Goal: Check status: Check status

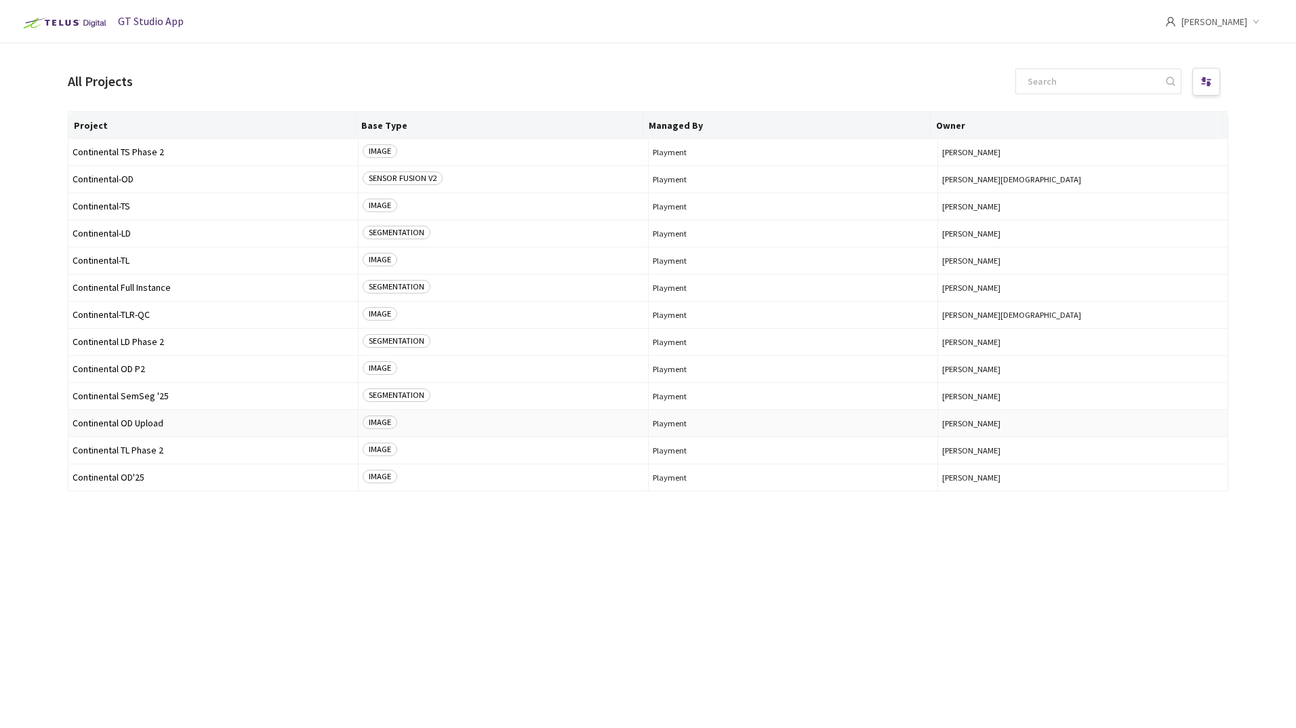
click at [152, 422] on span "Continental OD Upload" at bounding box center [213, 423] width 281 height 10
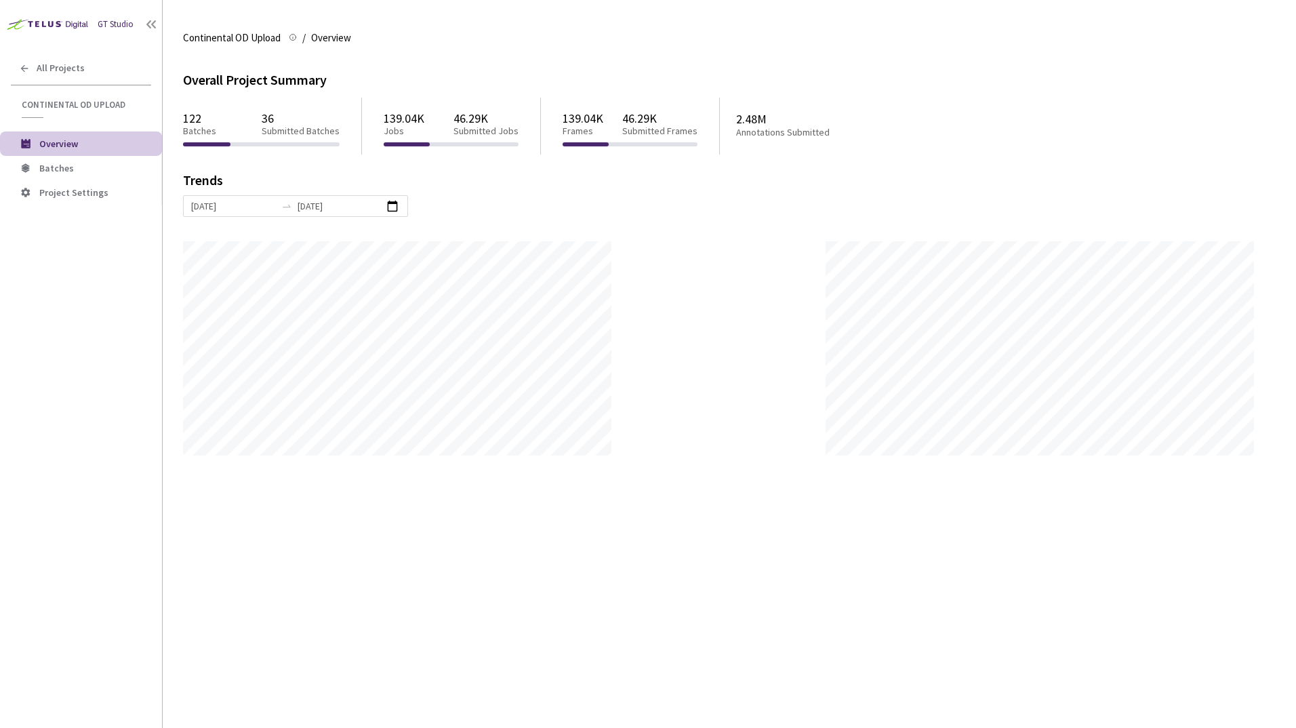
scroll to position [728, 1296]
click at [52, 171] on span "Batches" at bounding box center [56, 168] width 35 height 12
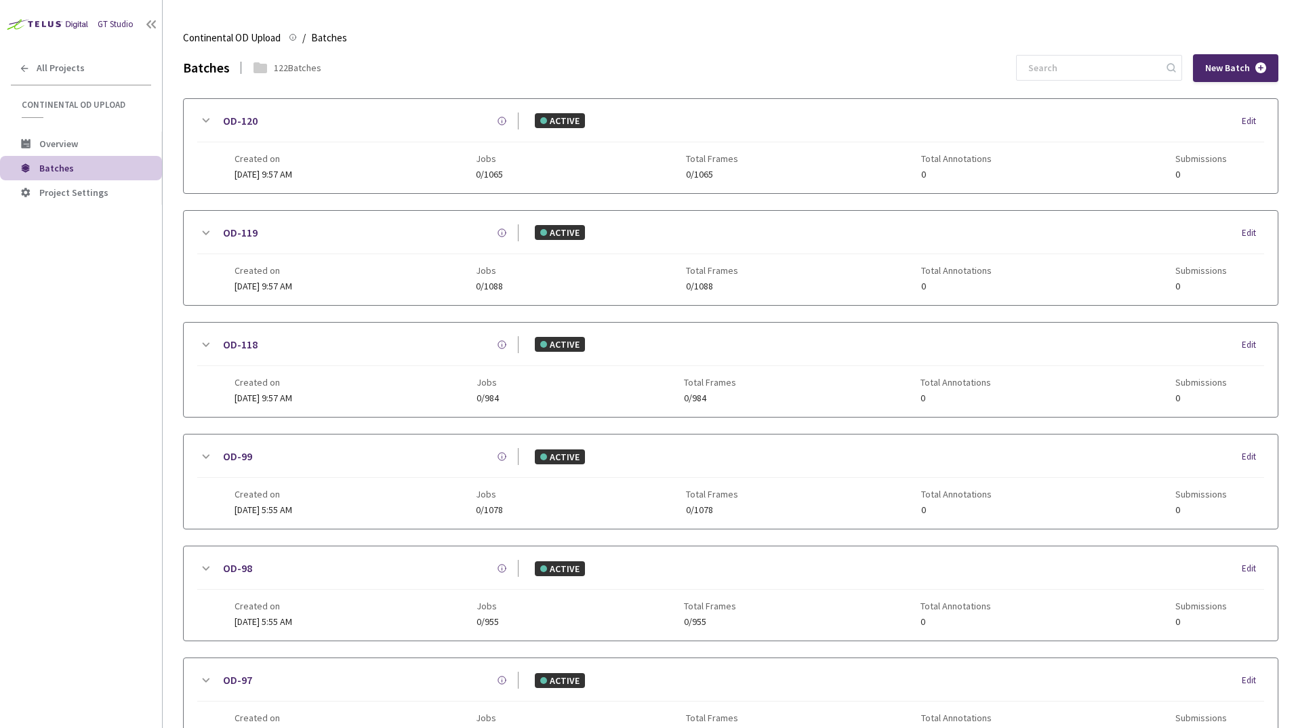
click at [206, 122] on icon at bounding box center [206, 121] width 7 height 4
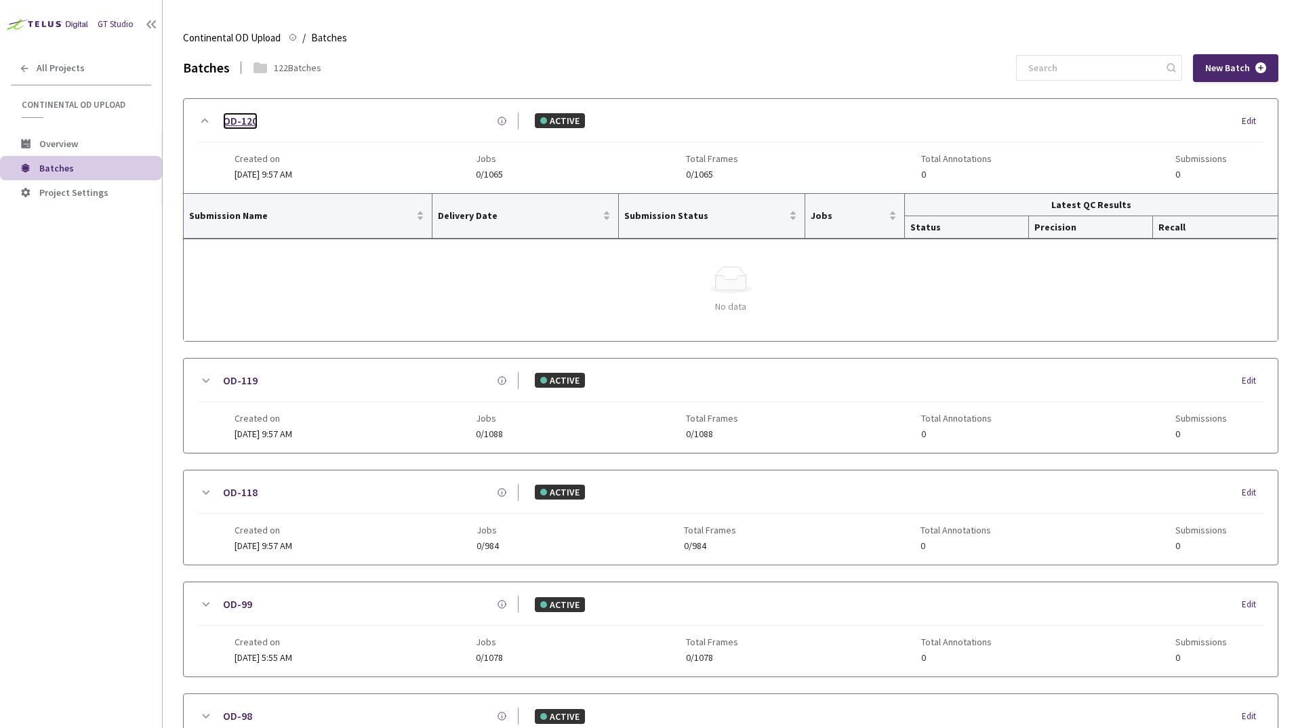
click at [243, 121] on link "OD-120" at bounding box center [240, 121] width 35 height 17
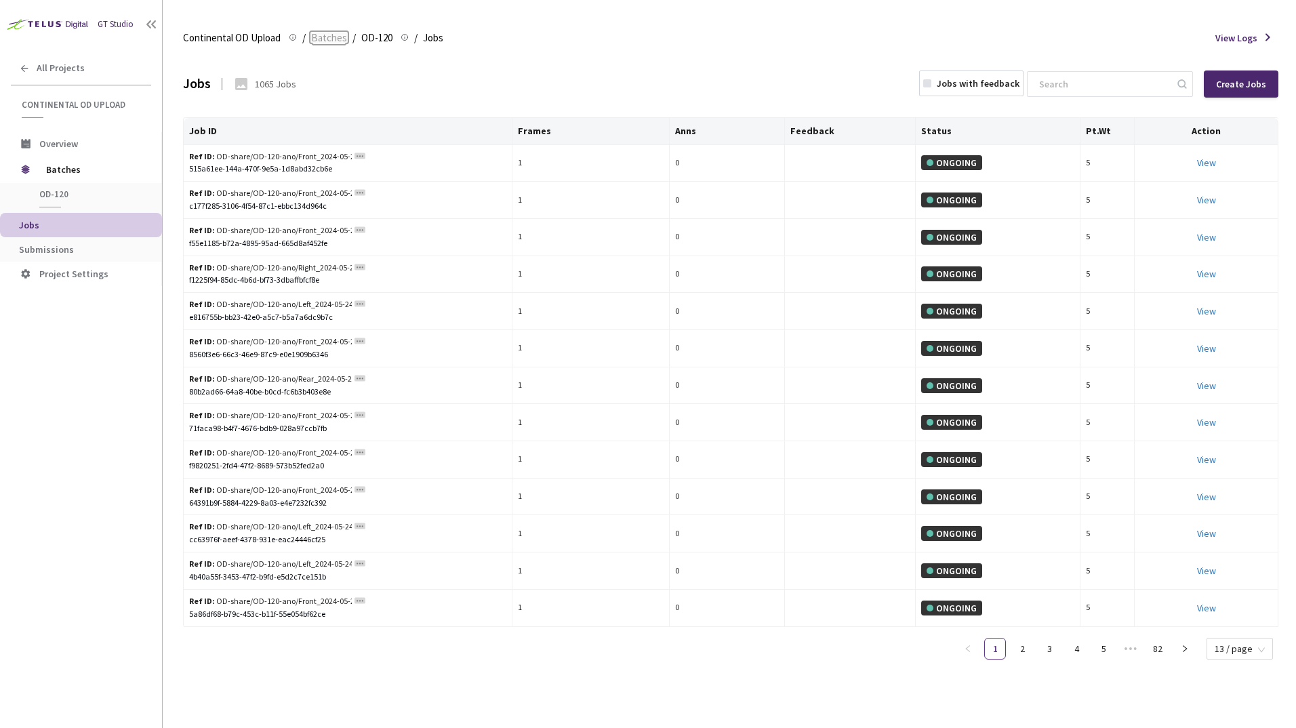
click at [332, 39] on span "Batches" at bounding box center [329, 38] width 36 height 16
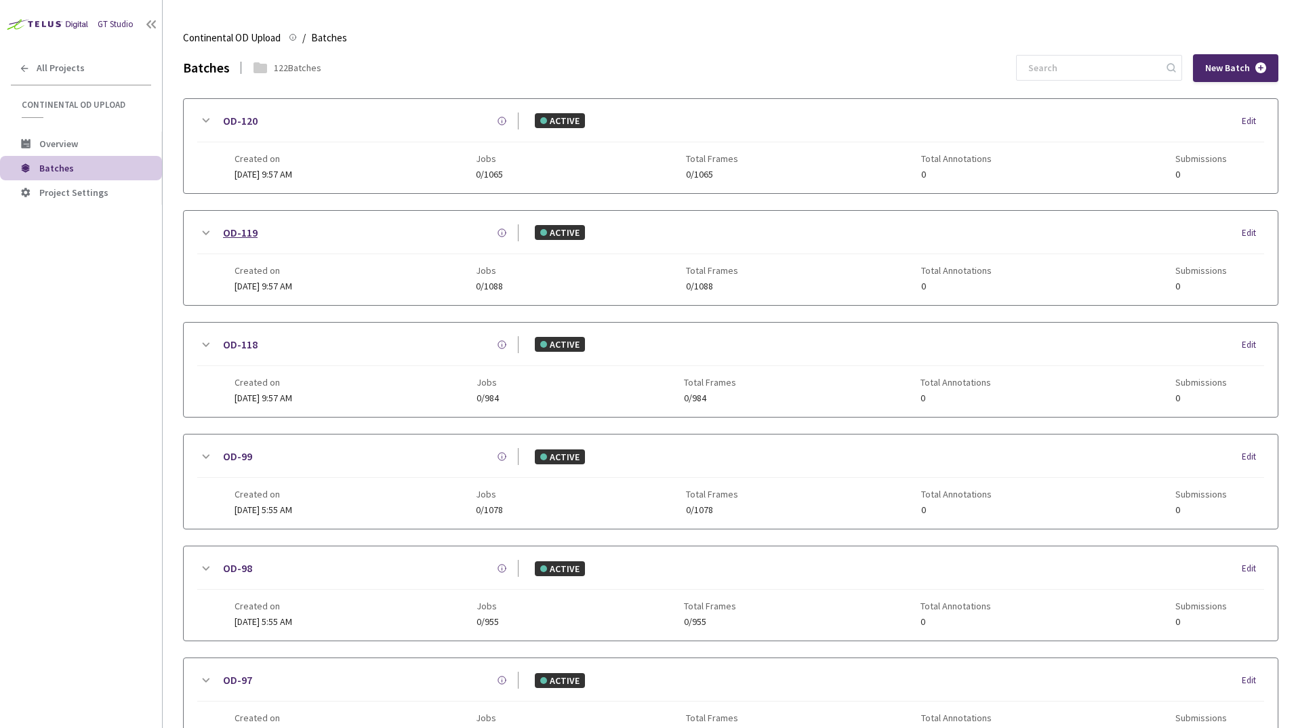
scroll to position [58, 0]
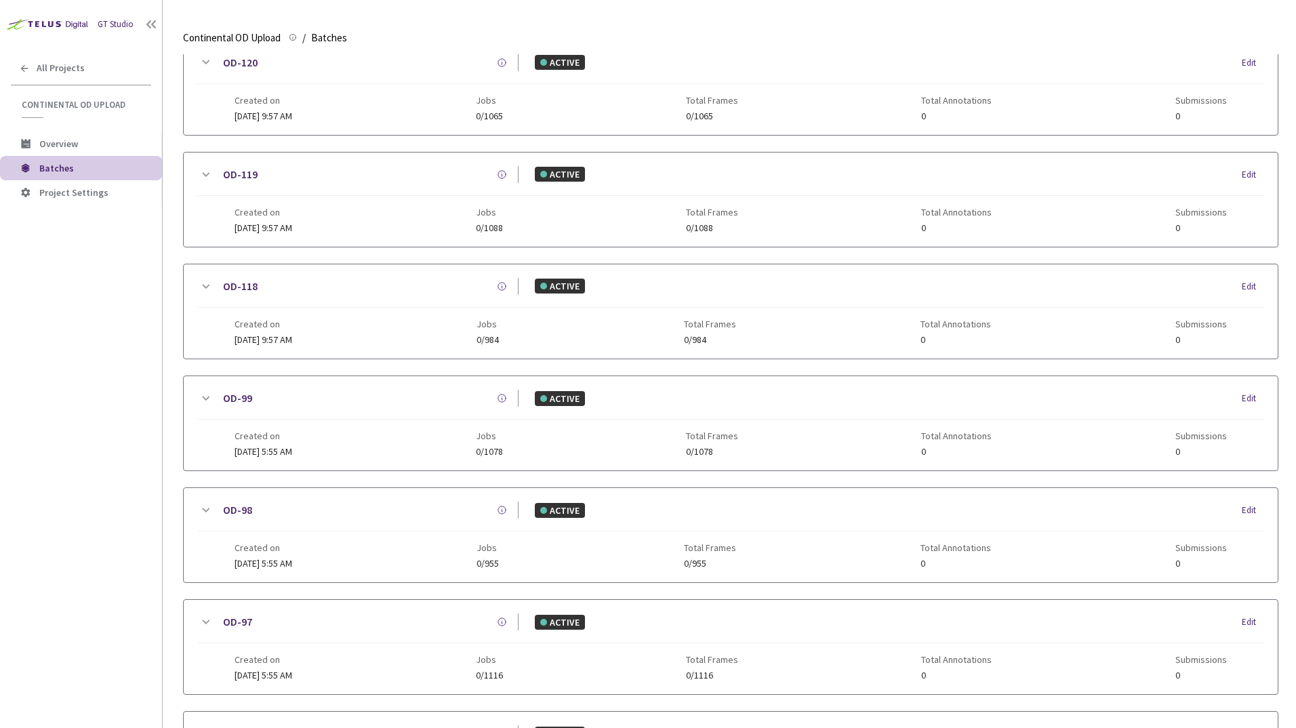
click at [201, 64] on icon at bounding box center [205, 62] width 16 height 16
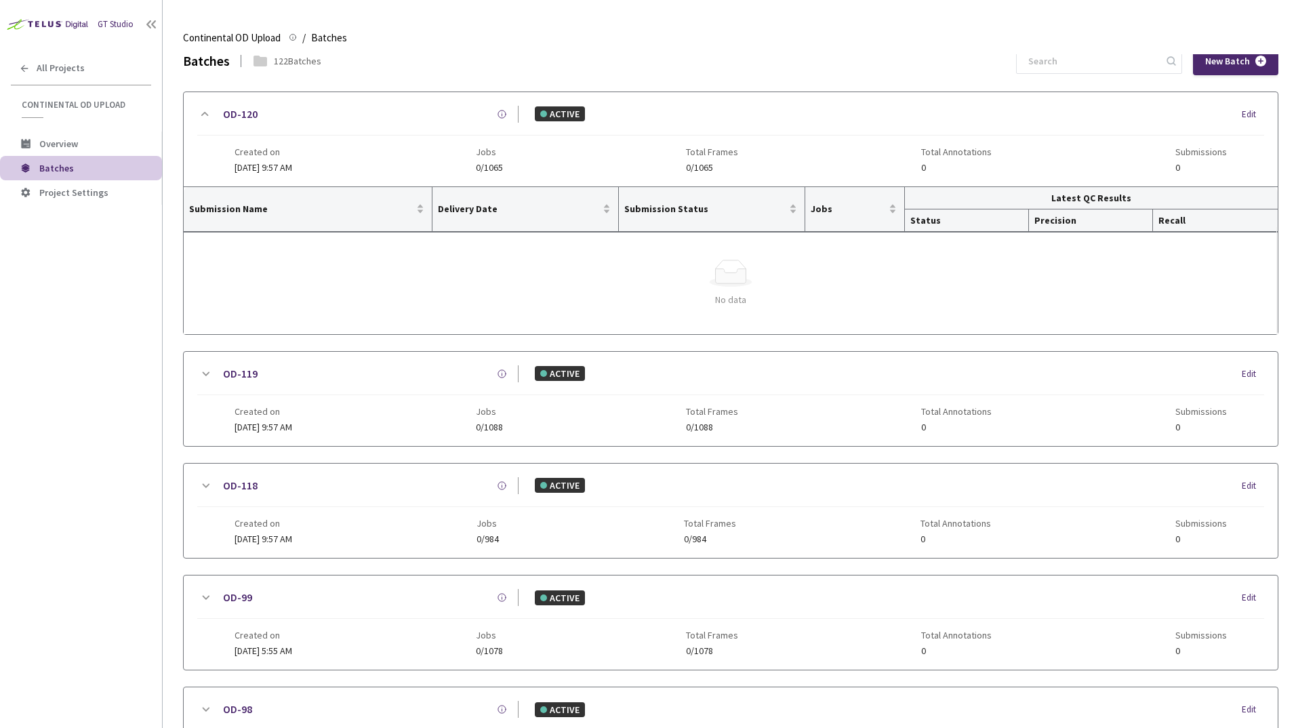
scroll to position [0, 0]
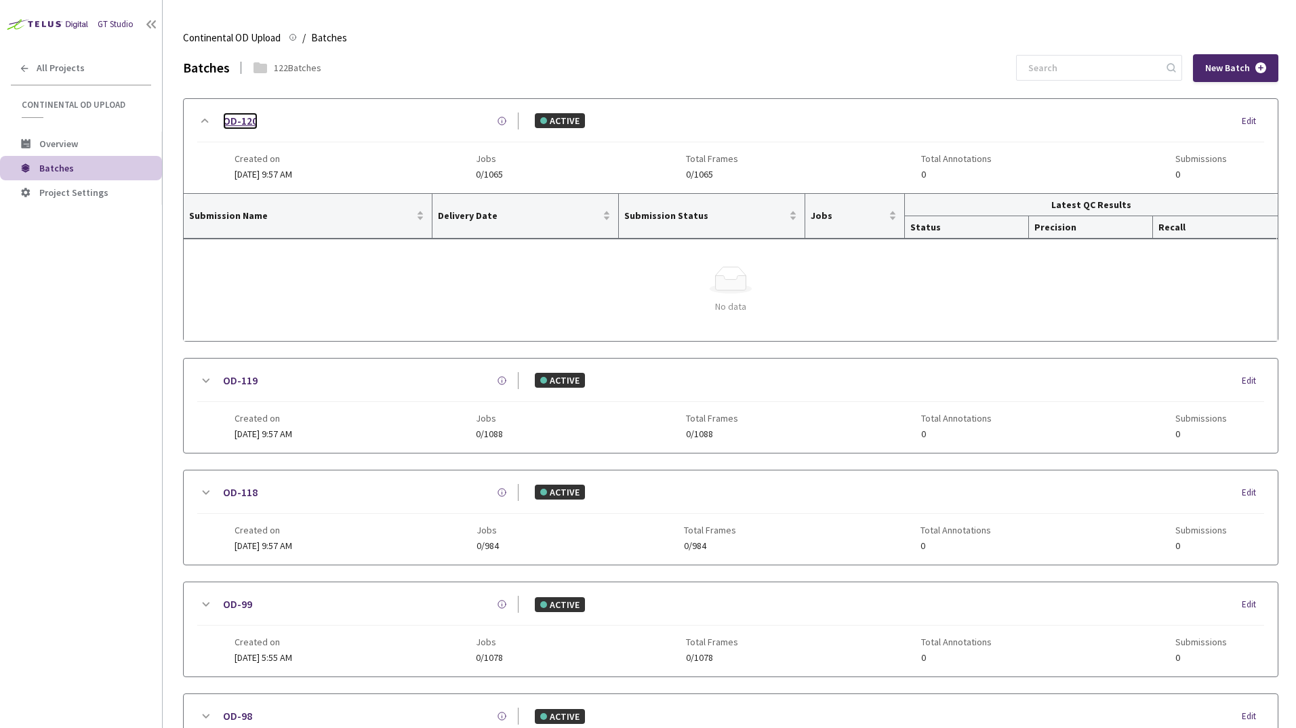
click at [240, 120] on link "OD-120" at bounding box center [240, 121] width 35 height 17
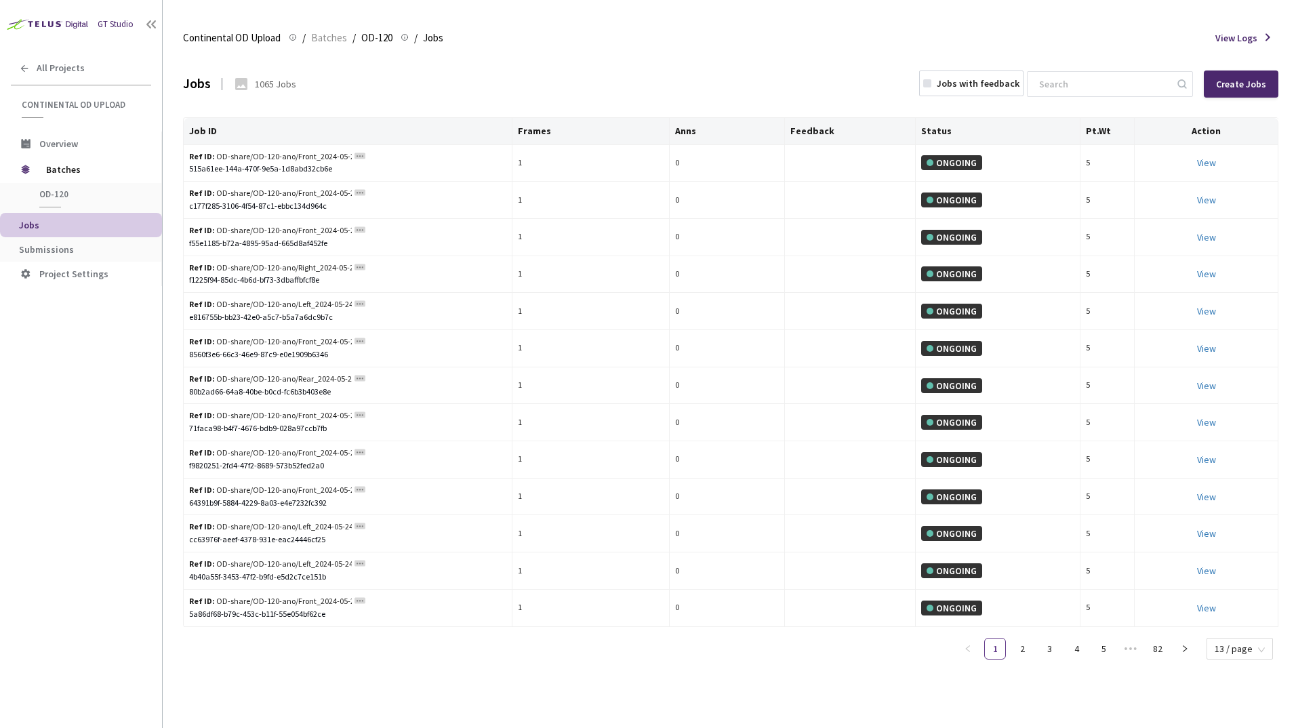
drag, startPoint x: 282, startPoint y: 85, endPoint x: 293, endPoint y: 77, distance: 13.7
click at [283, 85] on div "1065 Jobs" at bounding box center [275, 84] width 41 height 14
drag, startPoint x: 293, startPoint y: 77, endPoint x: 606, endPoint y: 26, distance: 316.7
click at [606, 26] on div "Continental OD Upload Continental OD Upload / Batches / OD-120 OD-120 / Jobs Jo…" at bounding box center [730, 38] width 1095 height 33
click at [323, 30] on span "Batches" at bounding box center [329, 38] width 36 height 16
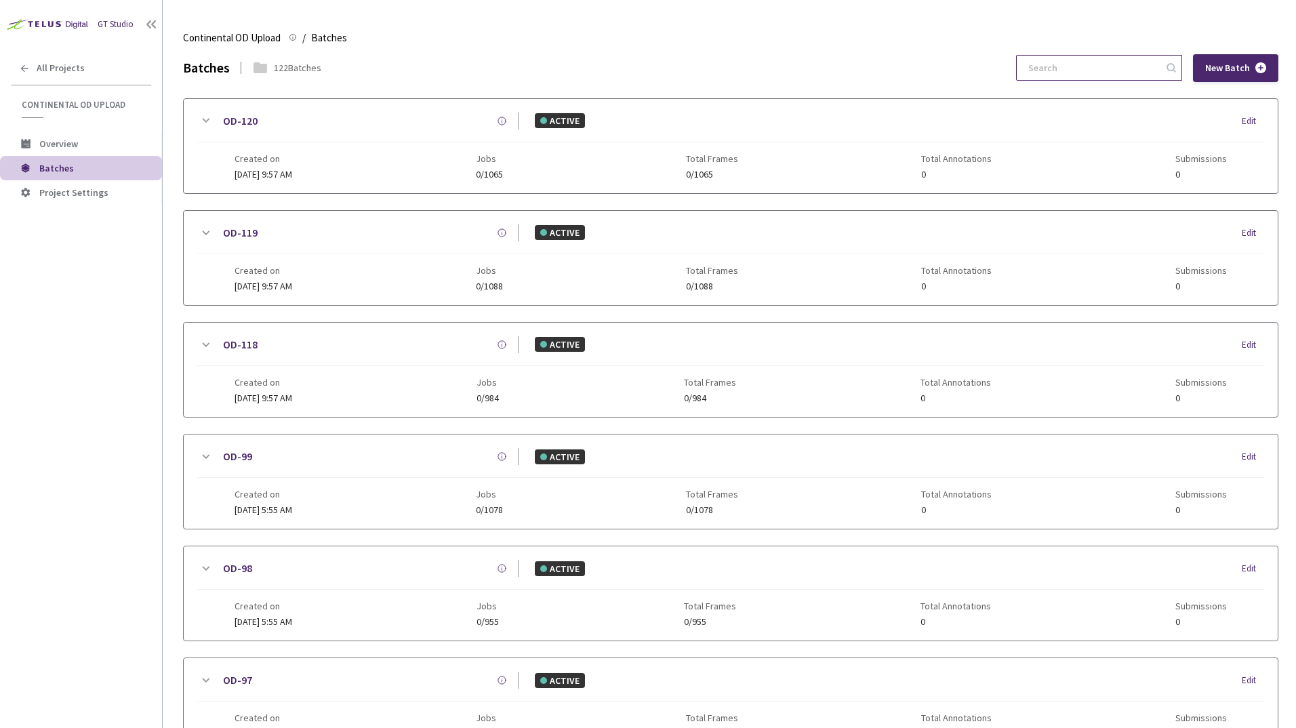
click at [1049, 70] on input at bounding box center [1092, 68] width 144 height 24
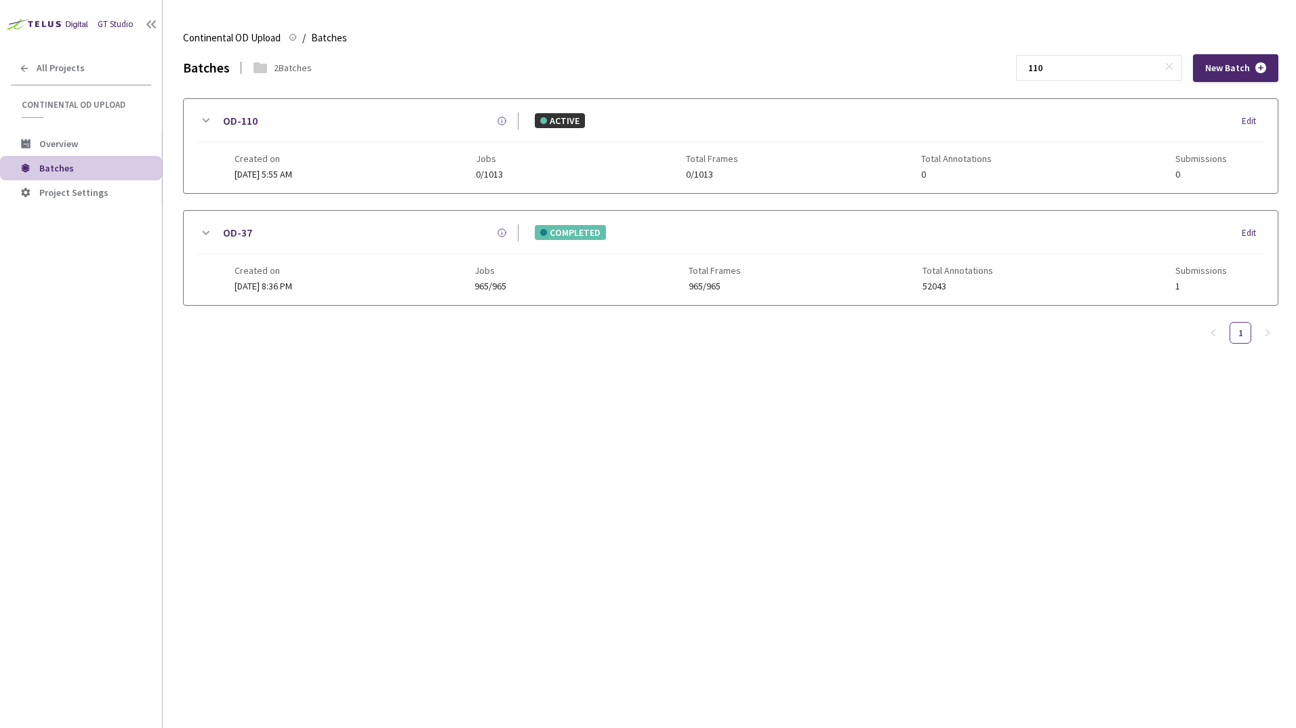
click at [207, 115] on icon at bounding box center [205, 121] width 16 height 16
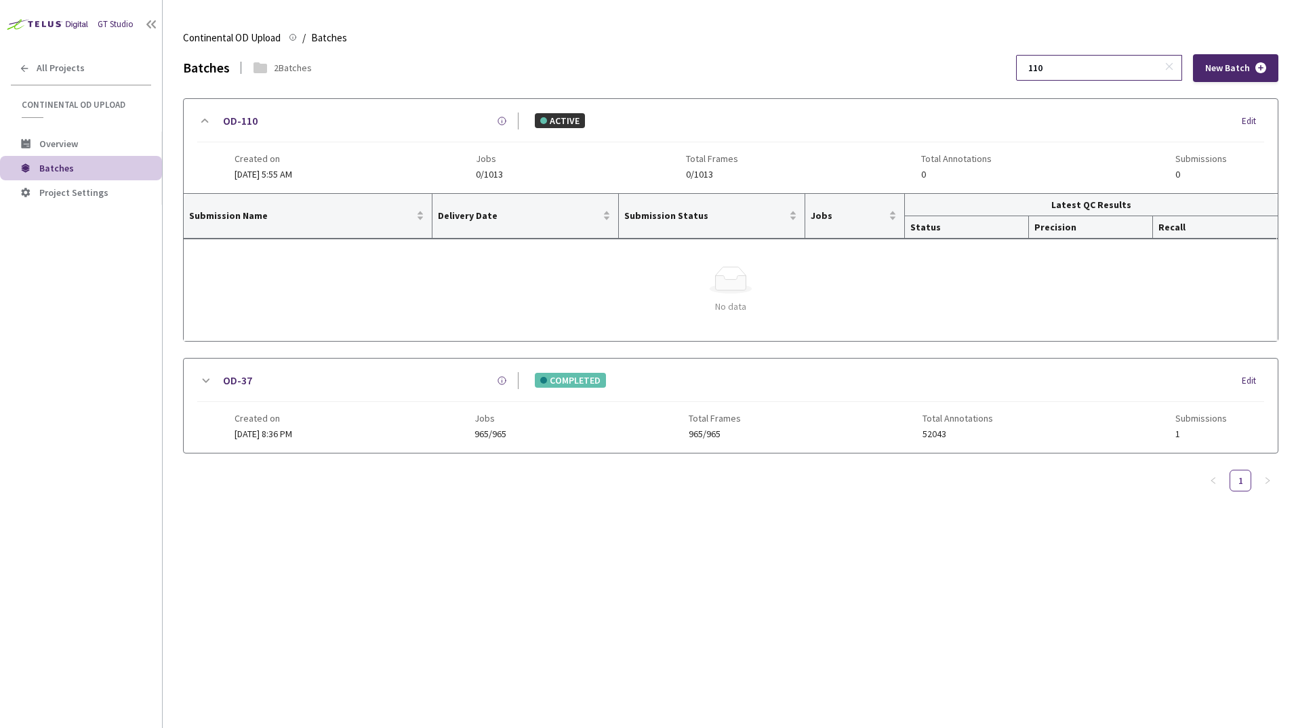
click at [1076, 70] on input "110" at bounding box center [1092, 68] width 144 height 24
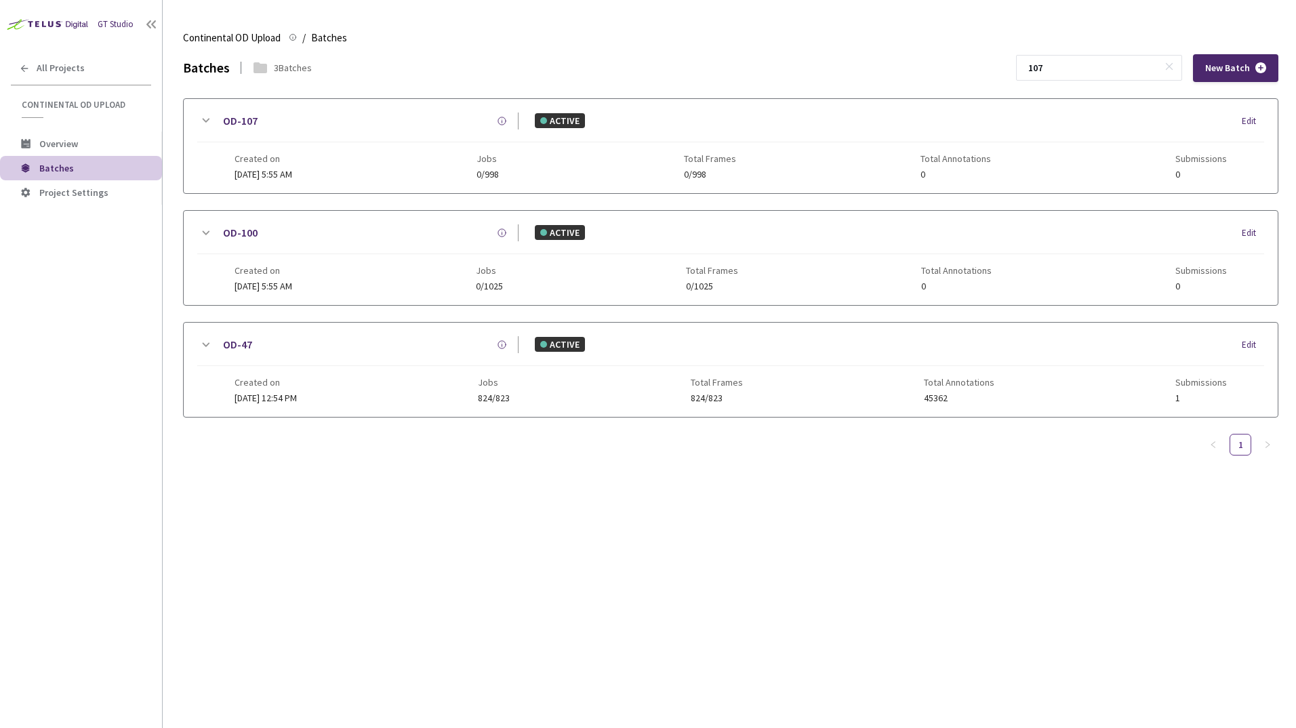
type input "107"
click at [197, 118] on icon at bounding box center [205, 121] width 16 height 16
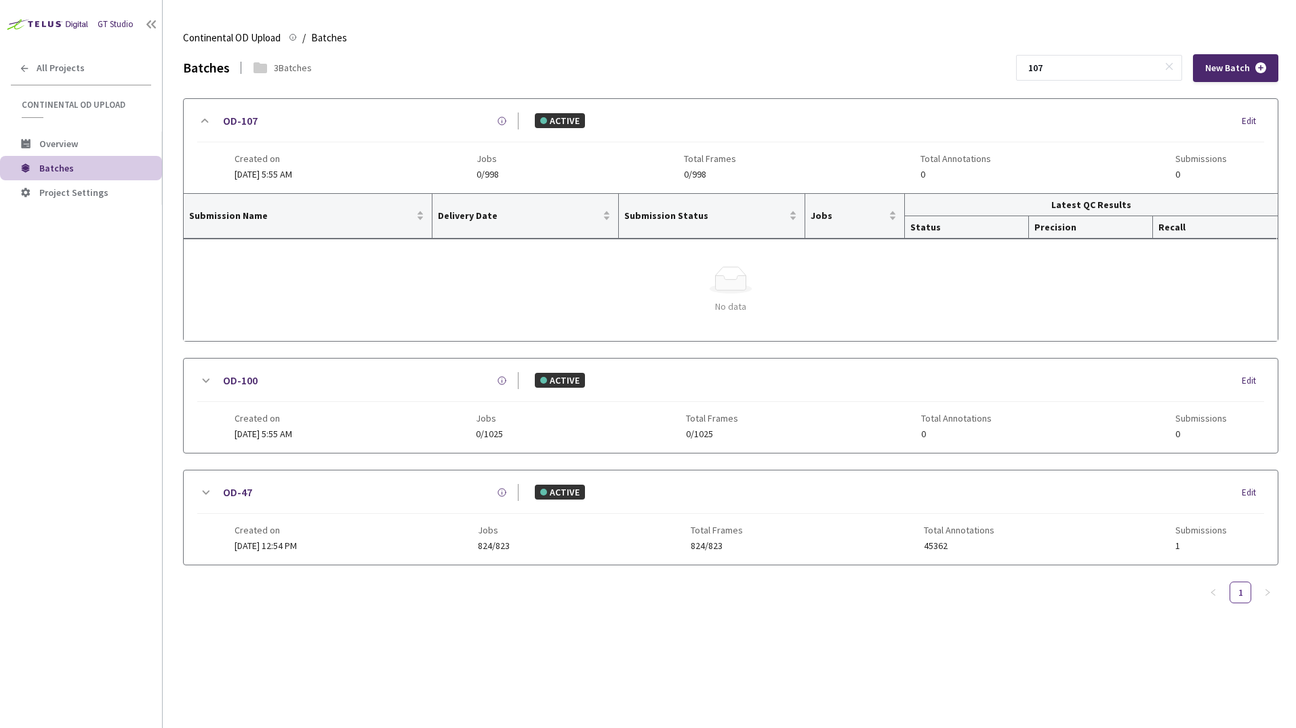
click at [266, 177] on span "28 Oct, 2024 at 5:55 AM" at bounding box center [263, 174] width 58 height 12
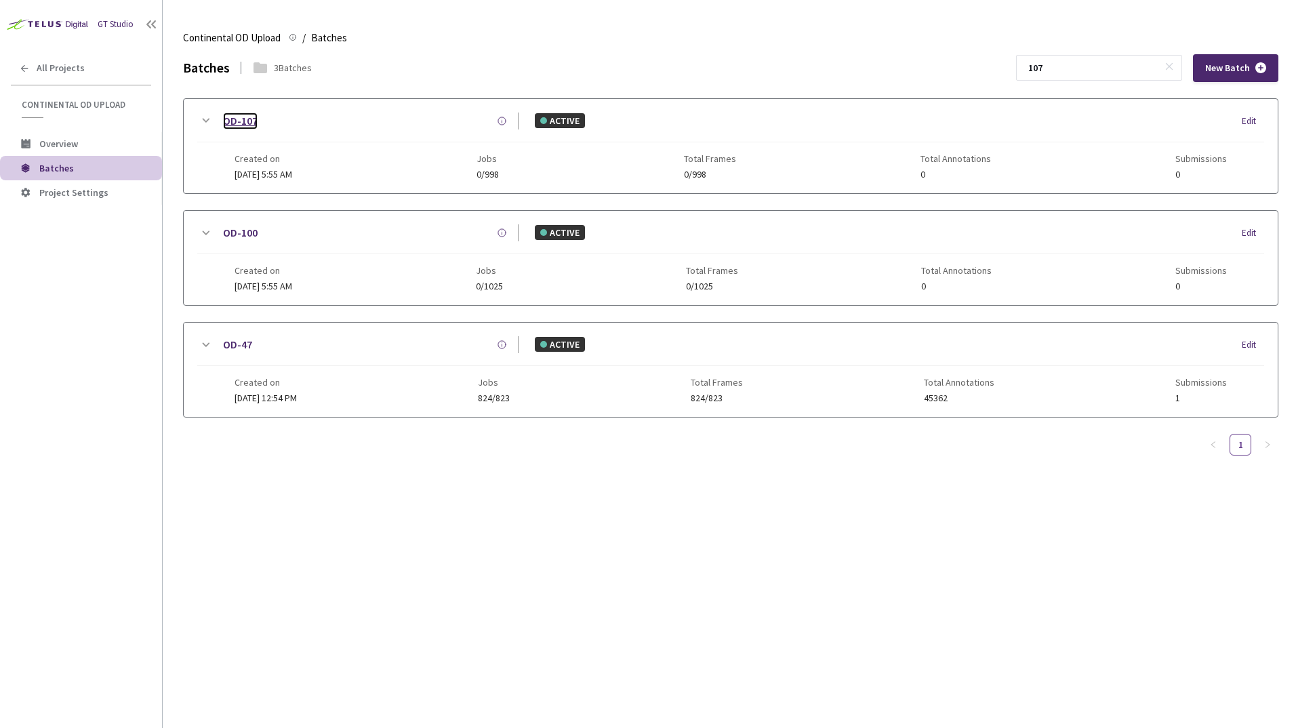
click at [240, 119] on link "OD-107" at bounding box center [240, 121] width 35 height 17
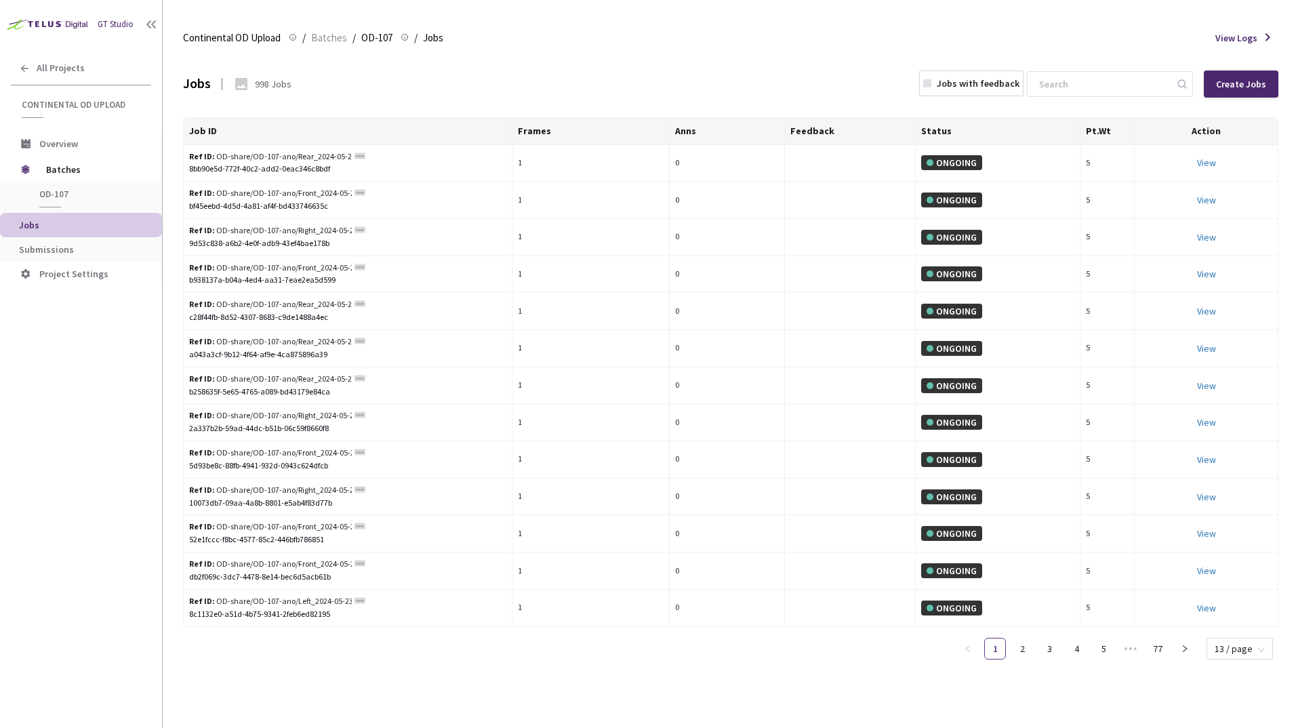
click at [275, 86] on div "998 Jobs" at bounding box center [273, 84] width 37 height 14
click at [1257, 35] on div "View Logs" at bounding box center [1246, 38] width 63 height 16
click at [1241, 40] on span "View Logs" at bounding box center [1236, 38] width 42 height 14
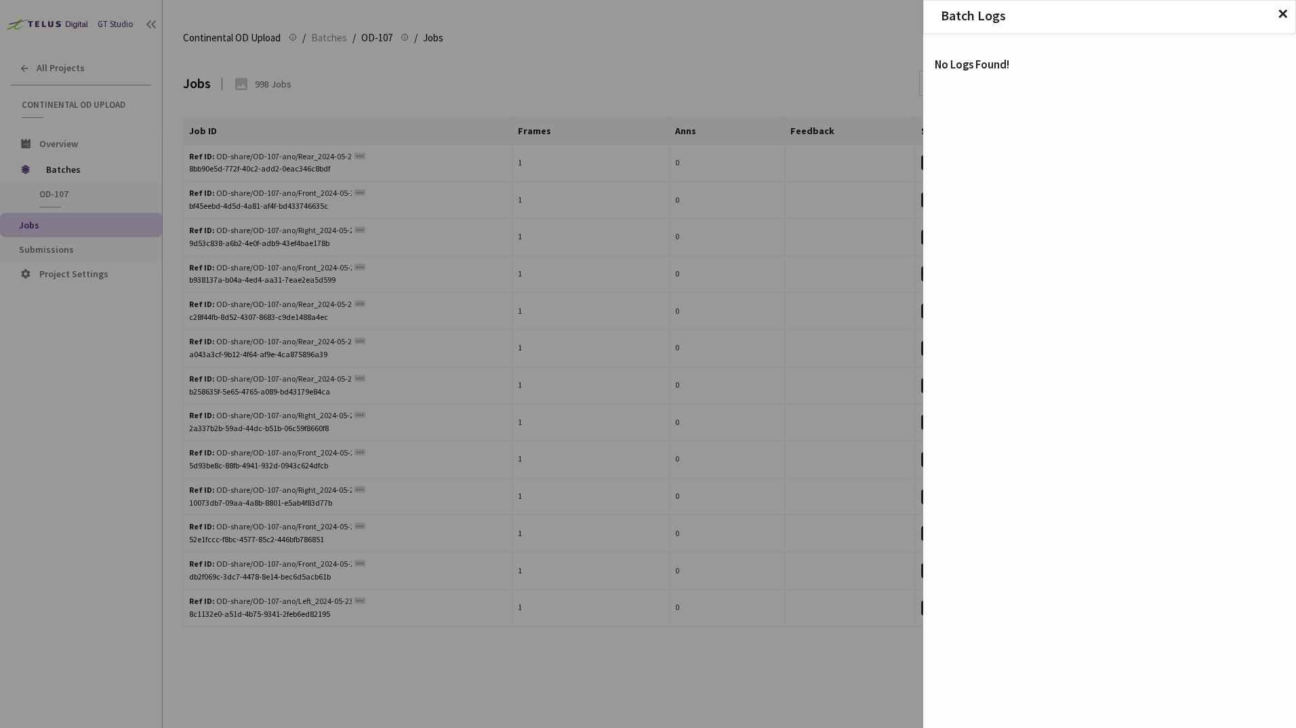
click at [1284, 8] on span "✕" at bounding box center [1283, 14] width 12 height 15
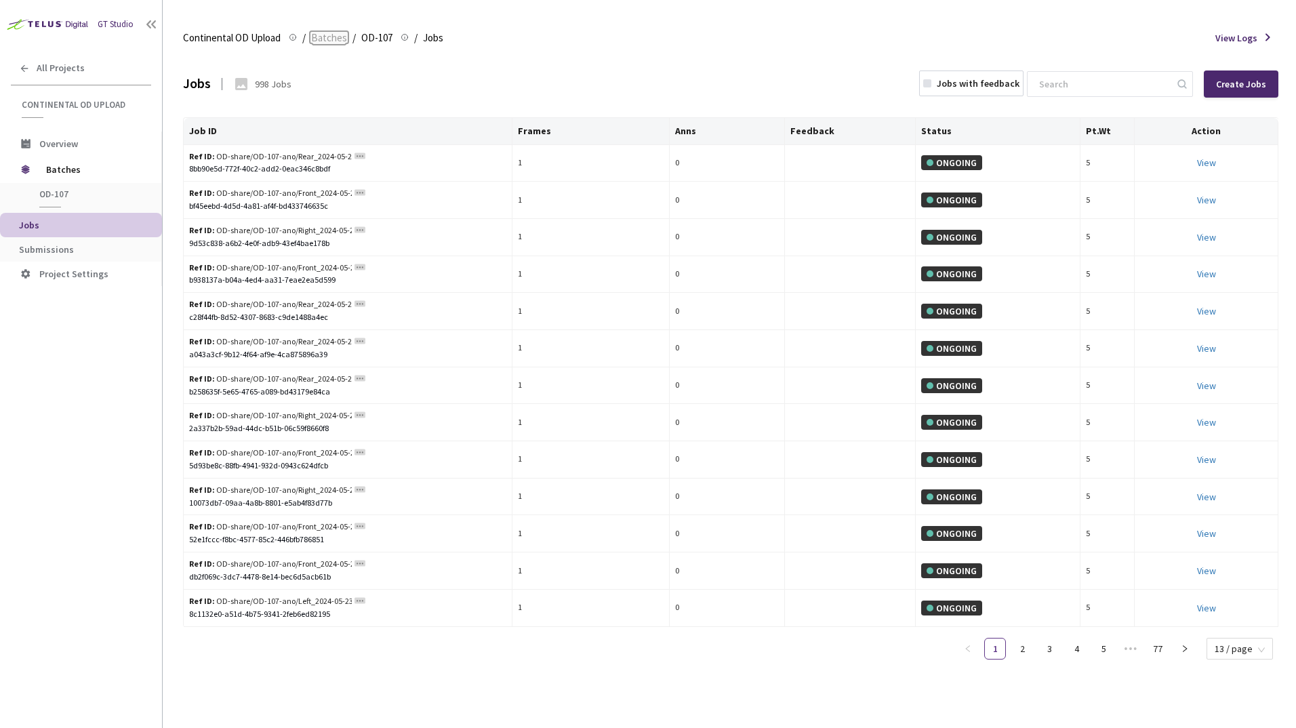
click at [334, 38] on span "Batches" at bounding box center [329, 38] width 36 height 16
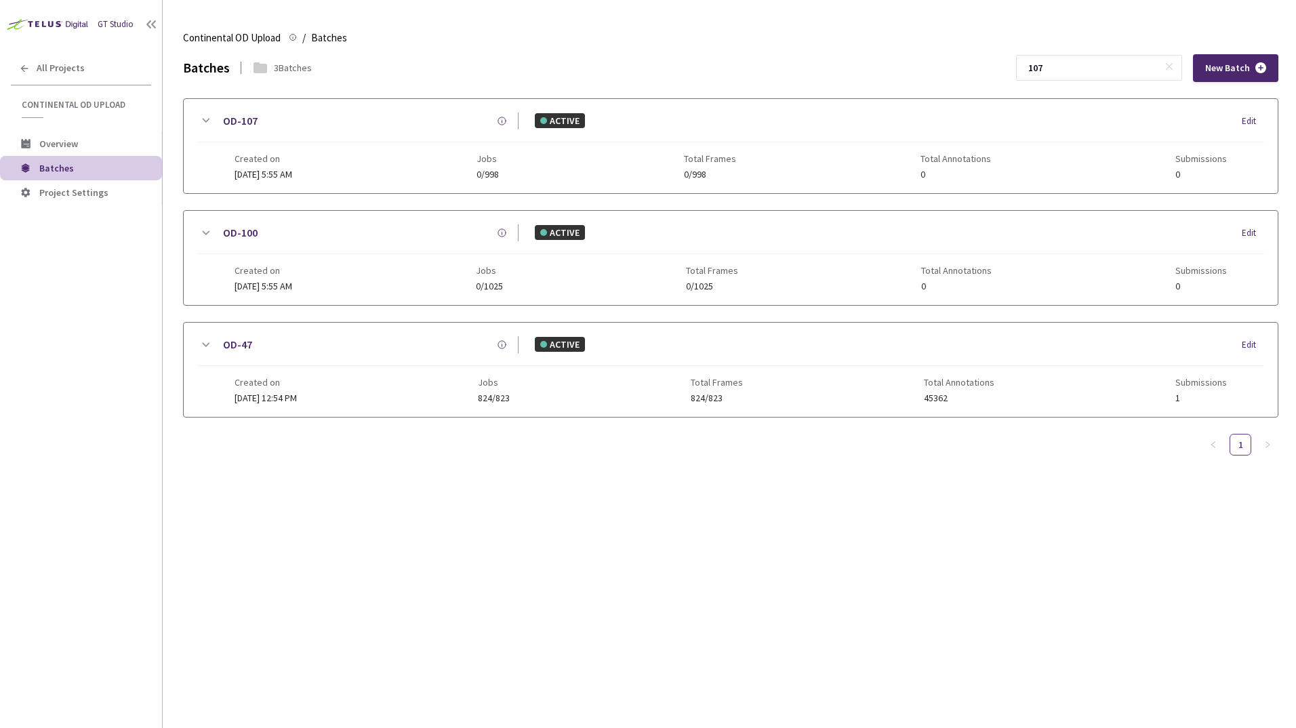
click at [207, 116] on icon at bounding box center [205, 121] width 16 height 16
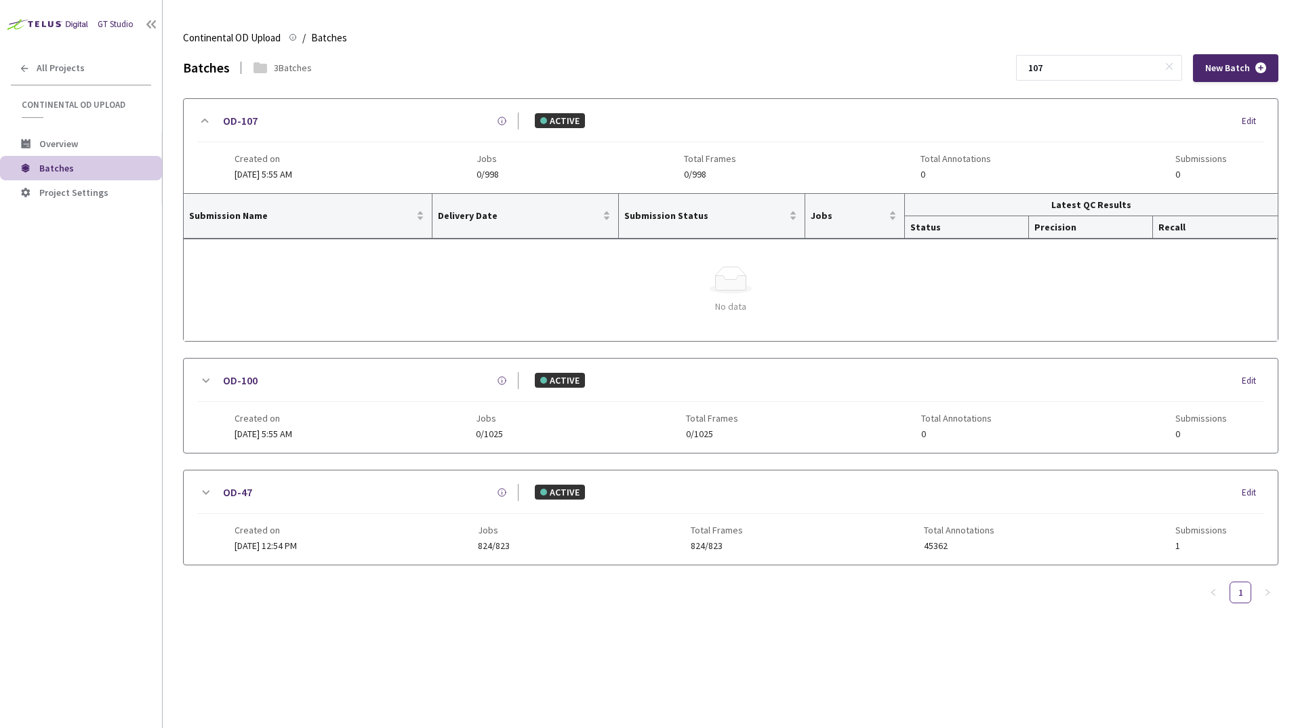
drag, startPoint x: 422, startPoint y: 272, endPoint x: 434, endPoint y: 276, distance: 12.9
click at [422, 272] on div "Simple Empty" at bounding box center [731, 279] width 1072 height 27
drag, startPoint x: 608, startPoint y: 291, endPoint x: 674, endPoint y: 281, distance: 66.6
click at [609, 291] on div "Simple Empty" at bounding box center [731, 279] width 1072 height 27
click at [874, 284] on div "Simple Empty" at bounding box center [731, 279] width 1072 height 27
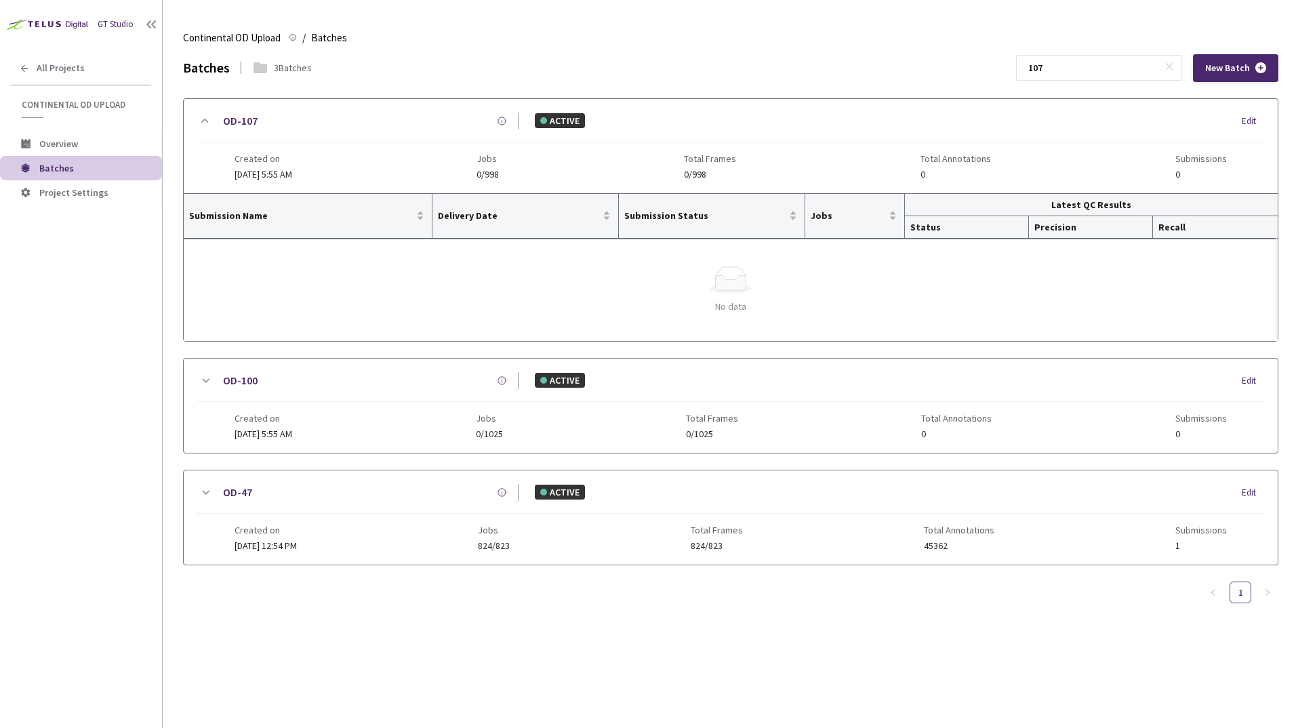
click at [499, 174] on span "0/998" at bounding box center [487, 174] width 22 height 10
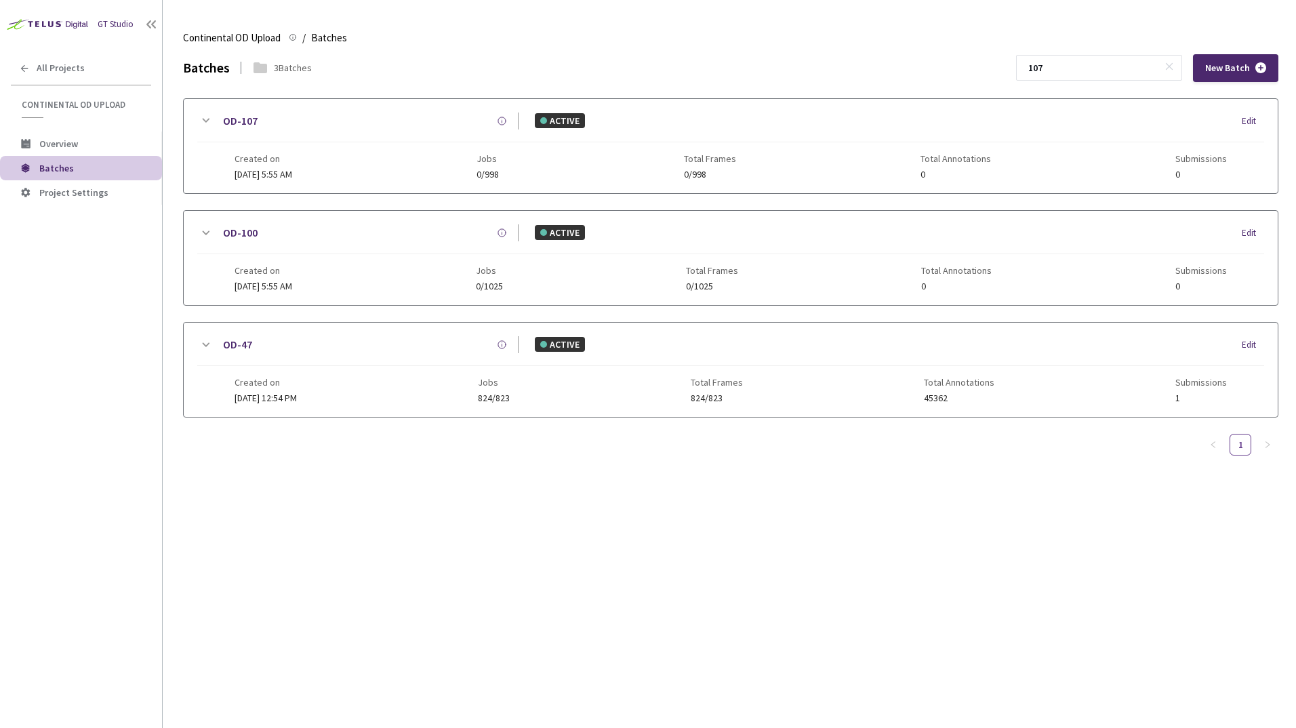
click at [205, 121] on icon at bounding box center [206, 121] width 7 height 4
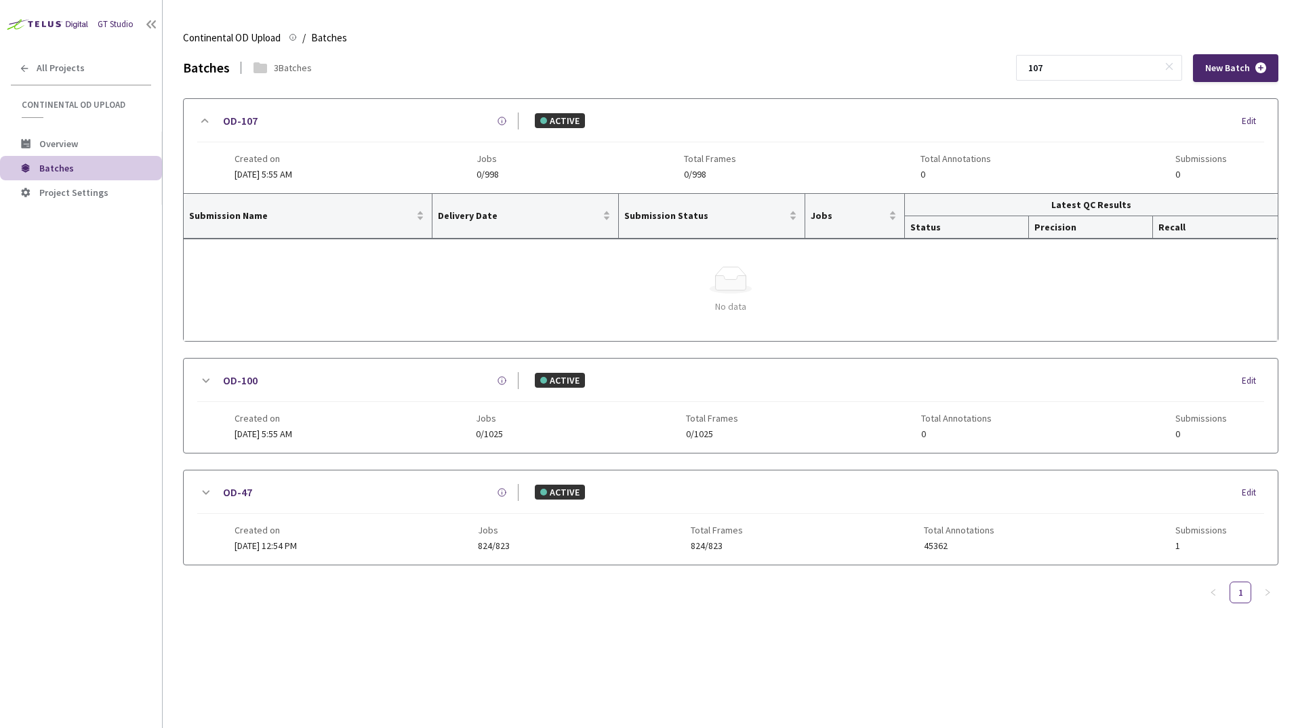
click at [262, 292] on div "Simple Empty" at bounding box center [731, 279] width 1072 height 27
click at [509, 254] on div "Simple Empty No data" at bounding box center [731, 290] width 1094 height 113
click at [1191, 167] on div "Submissions 0" at bounding box center [1201, 166] width 52 height 26
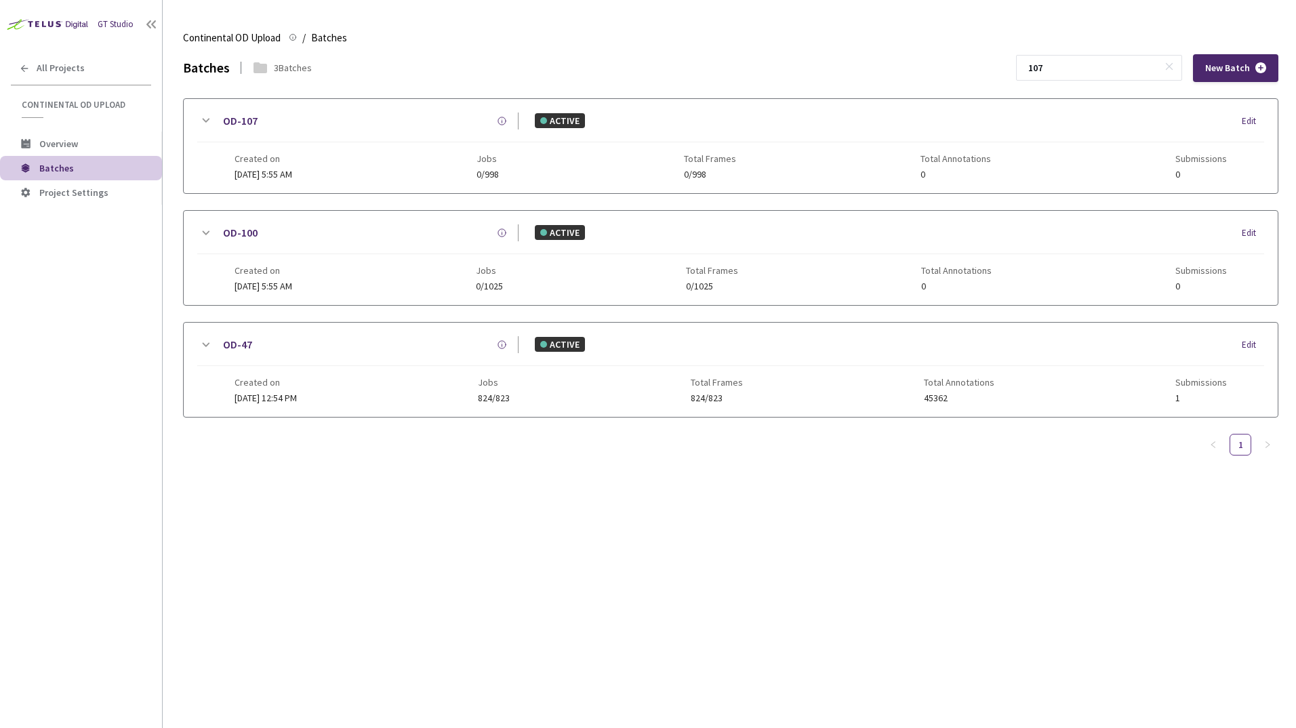
click at [209, 117] on icon at bounding box center [205, 121] width 16 height 16
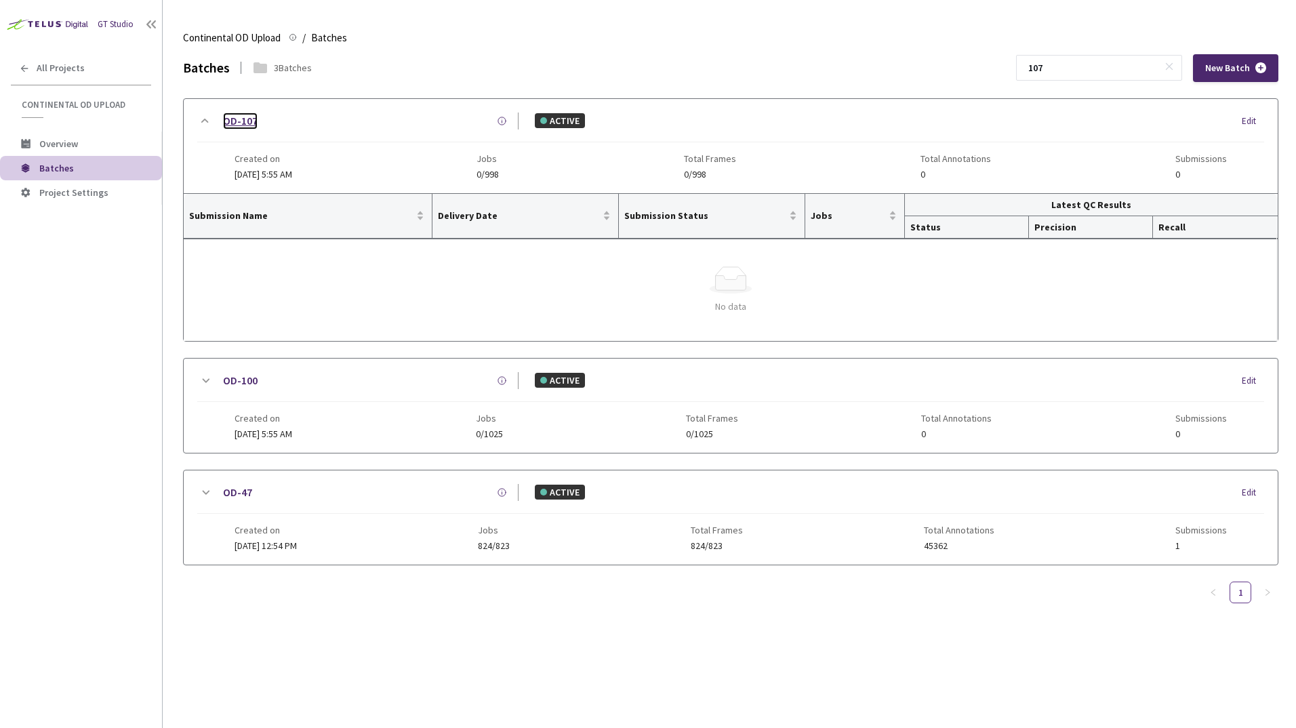
click at [243, 123] on link "OD-107" at bounding box center [240, 121] width 35 height 17
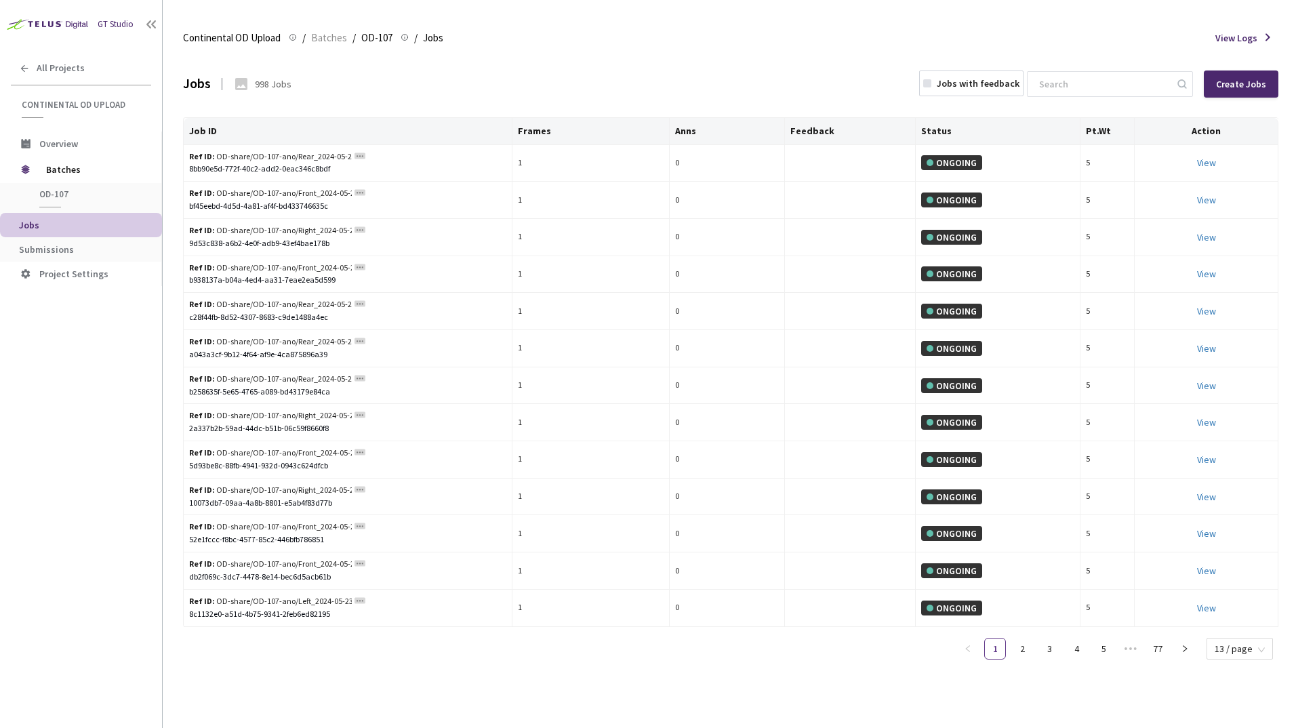
click at [270, 87] on div "998 Jobs" at bounding box center [273, 84] width 37 height 14
click at [962, 85] on div "Jobs with feedback" at bounding box center [978, 84] width 83 height 14
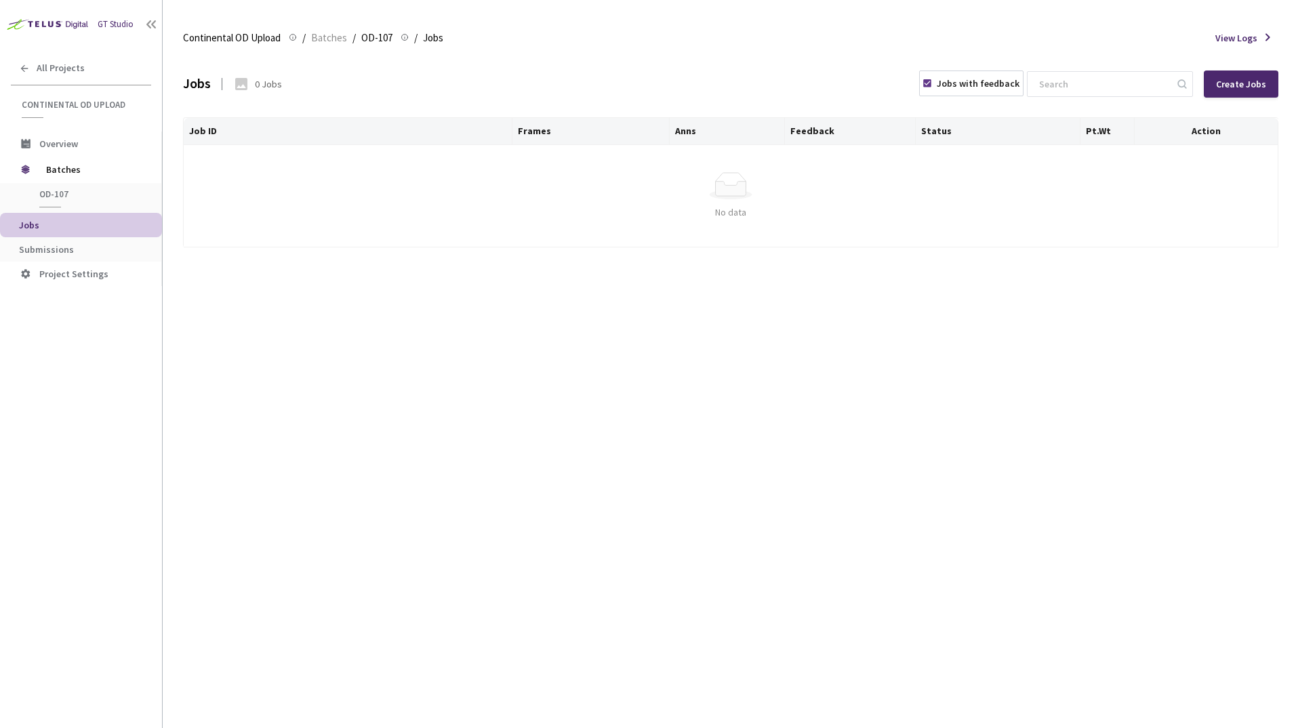
click at [931, 81] on icon at bounding box center [927, 83] width 8 height 8
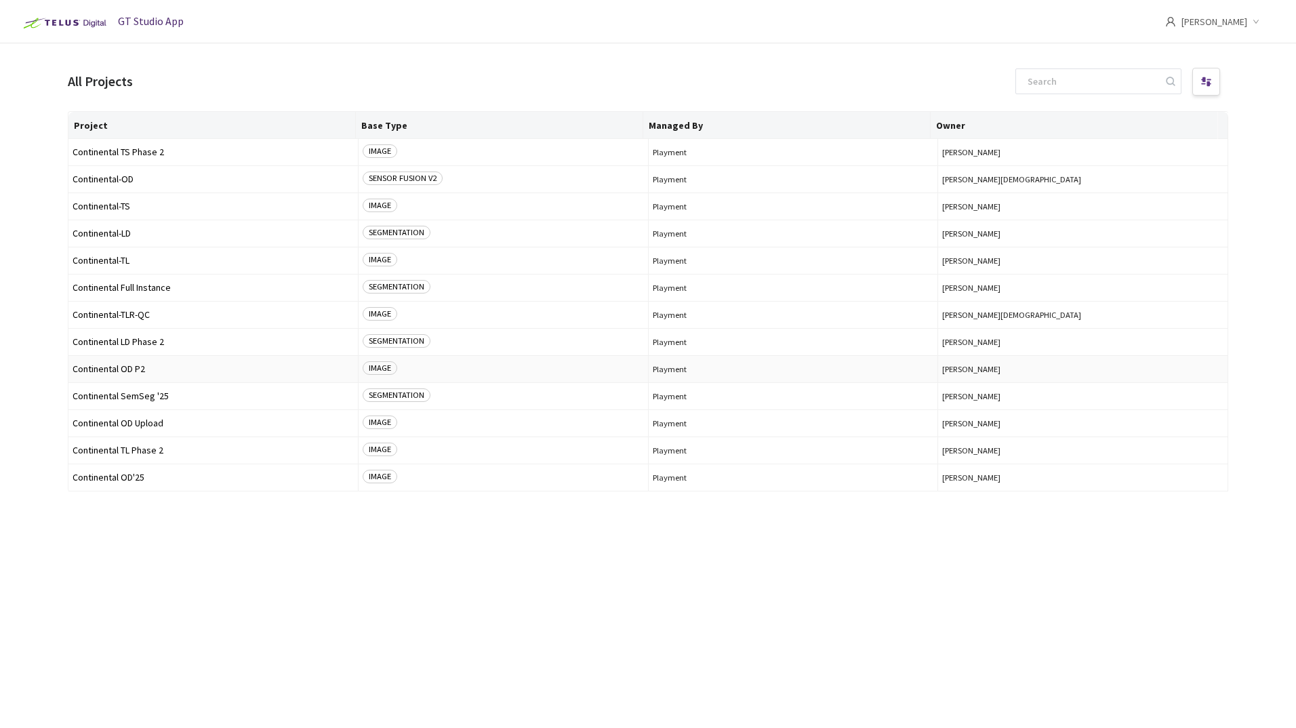
click at [140, 367] on span "Continental OD P2" at bounding box center [213, 369] width 281 height 10
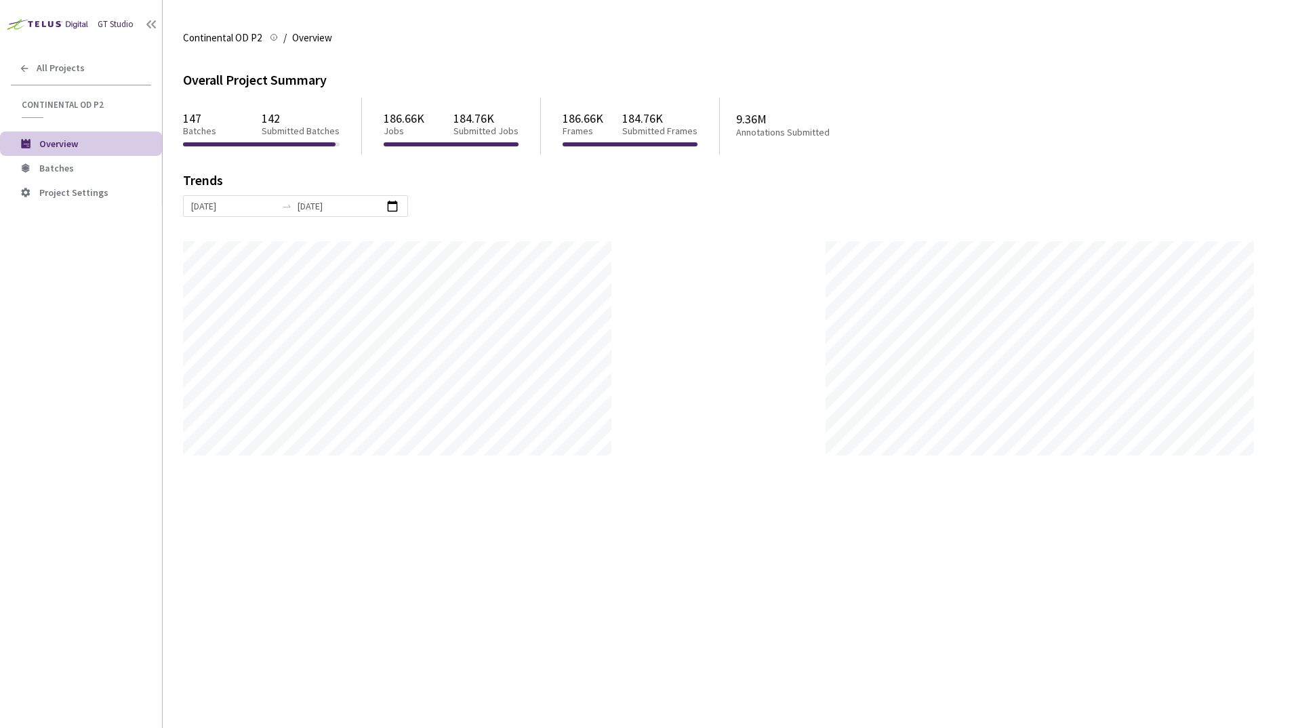
scroll to position [728, 1296]
click at [72, 167] on span "Batches" at bounding box center [95, 169] width 112 height 12
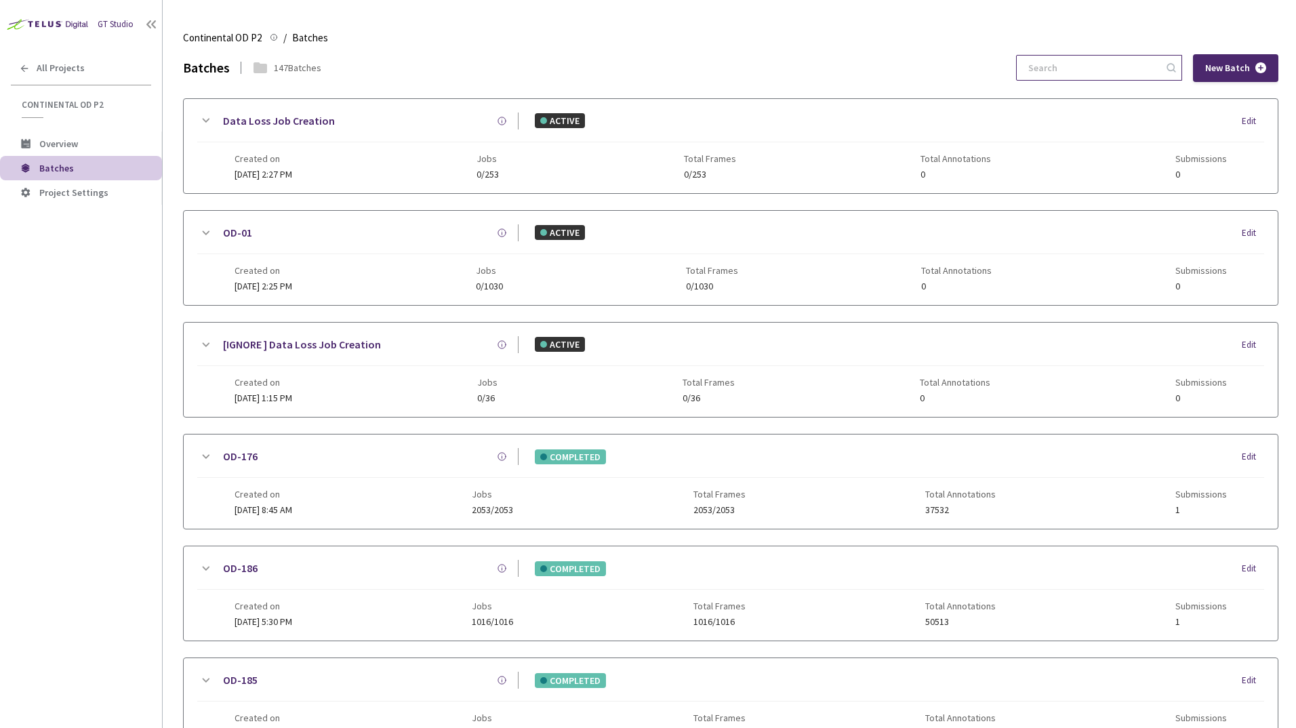
click at [1099, 70] on input at bounding box center [1092, 68] width 144 height 24
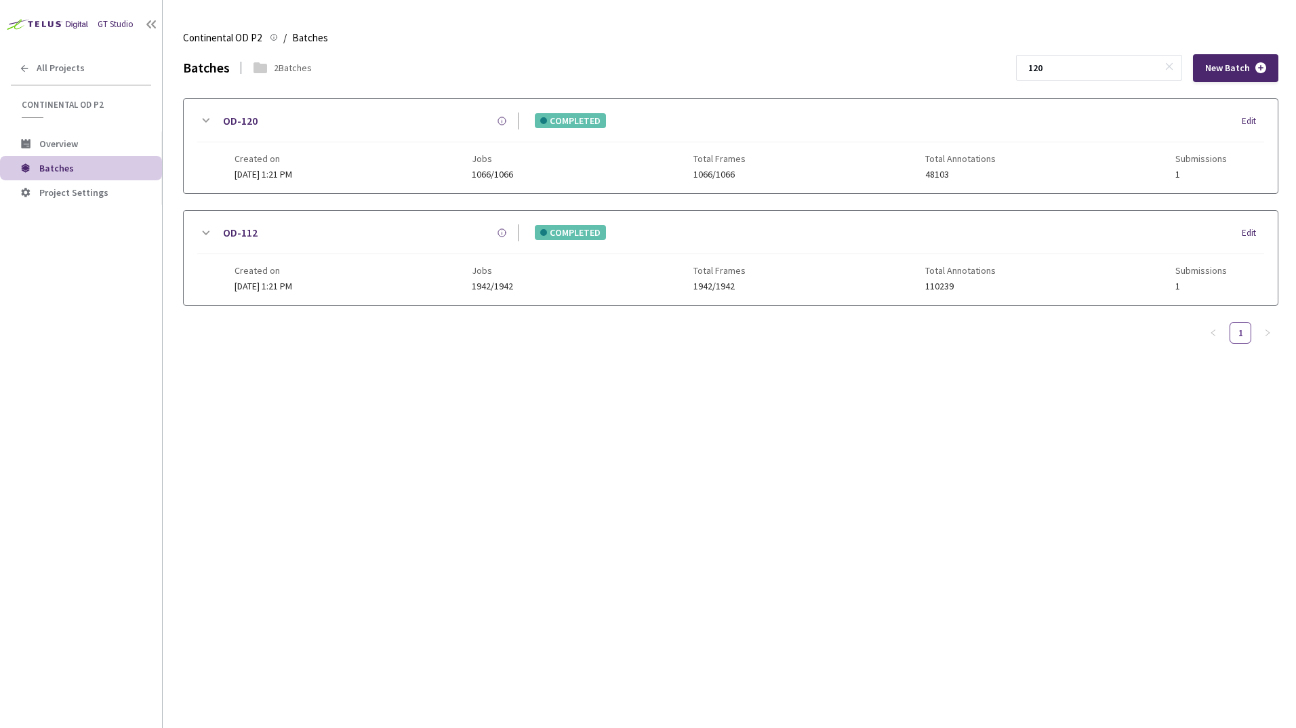
type input "120"
click at [207, 119] on icon at bounding box center [205, 121] width 16 height 16
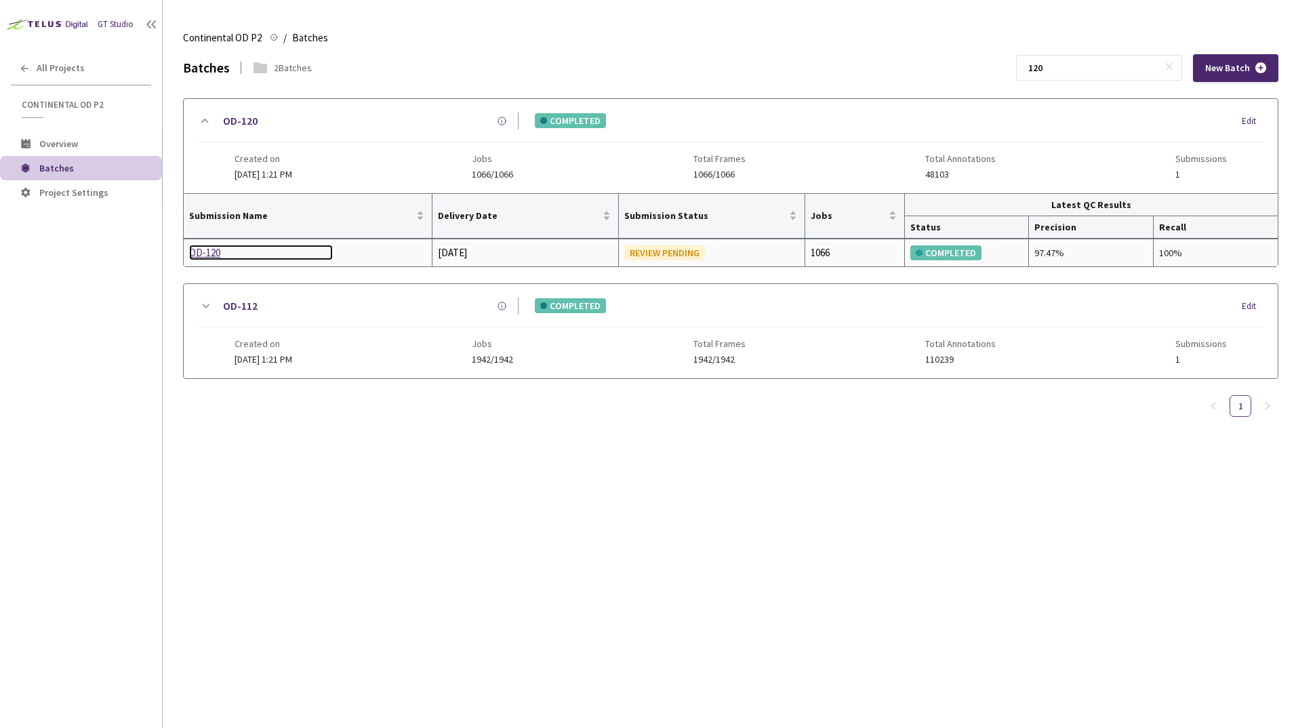
click at [211, 251] on div "OD-120" at bounding box center [261, 253] width 144 height 16
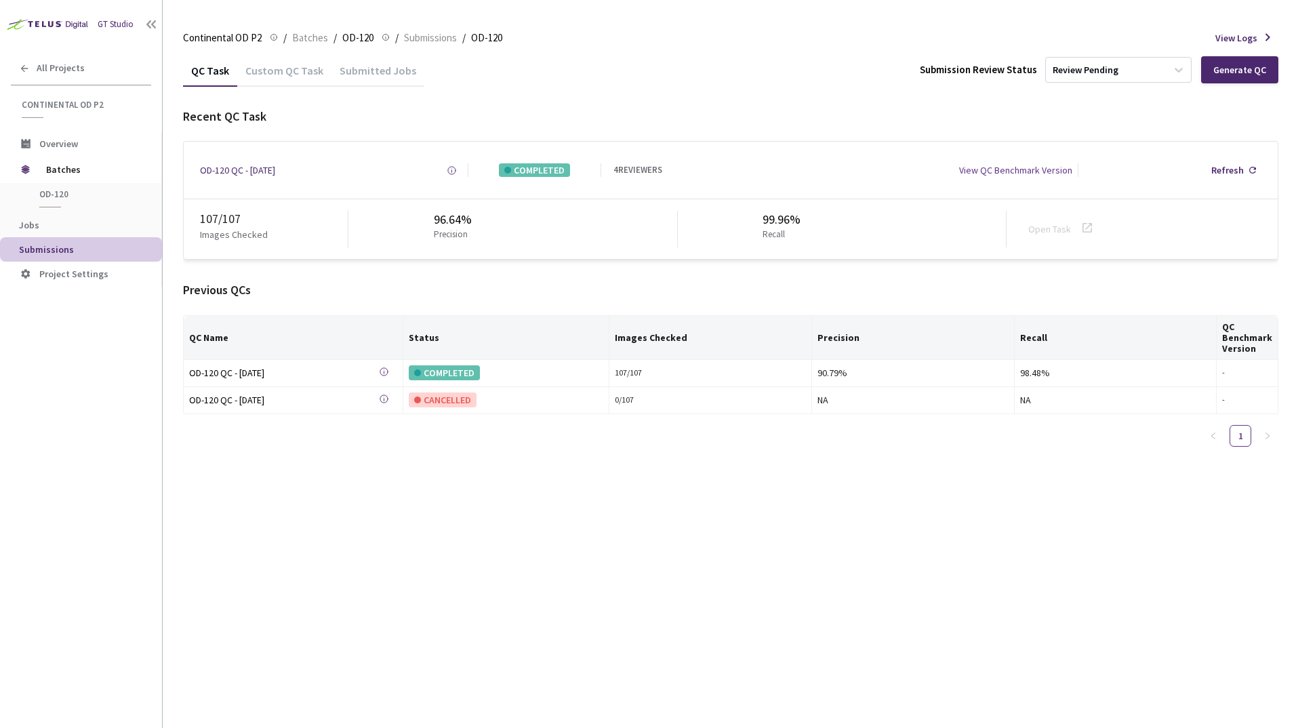
click at [296, 71] on div "Custom QC Task" at bounding box center [284, 75] width 94 height 23
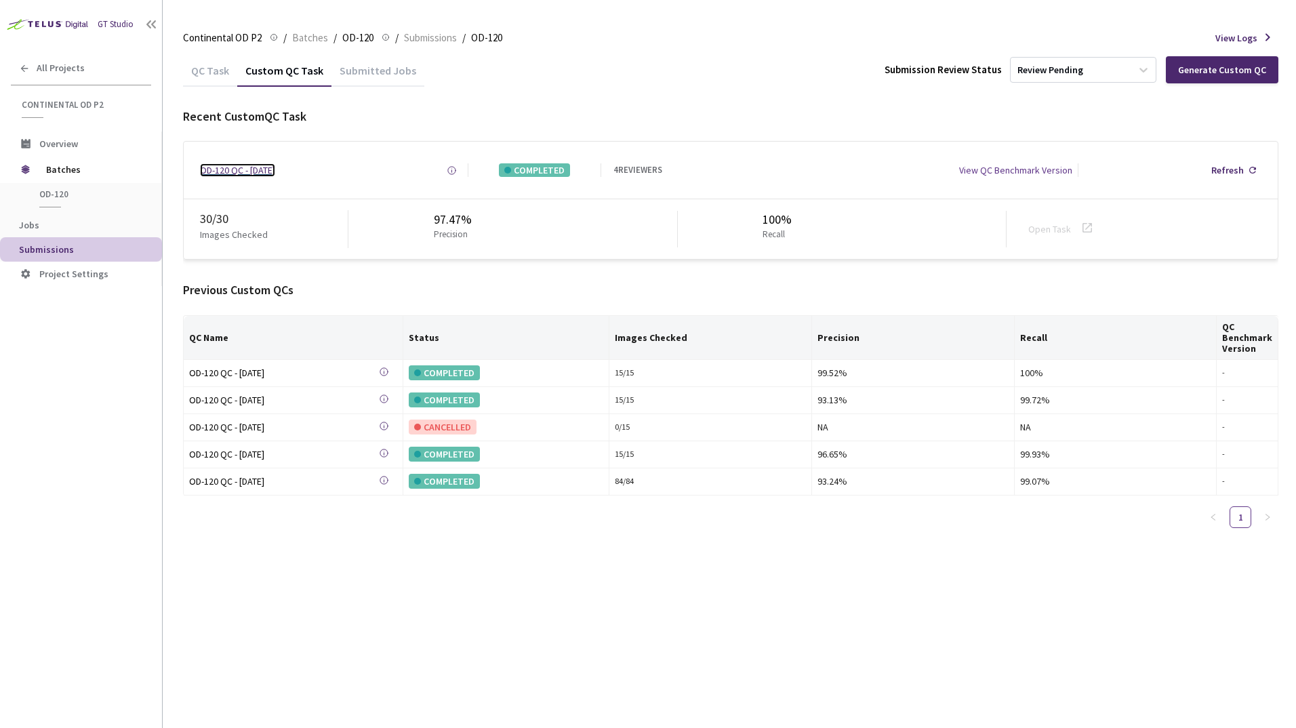
click at [247, 167] on div "OD-120 QC - [DATE]" at bounding box center [237, 170] width 75 height 14
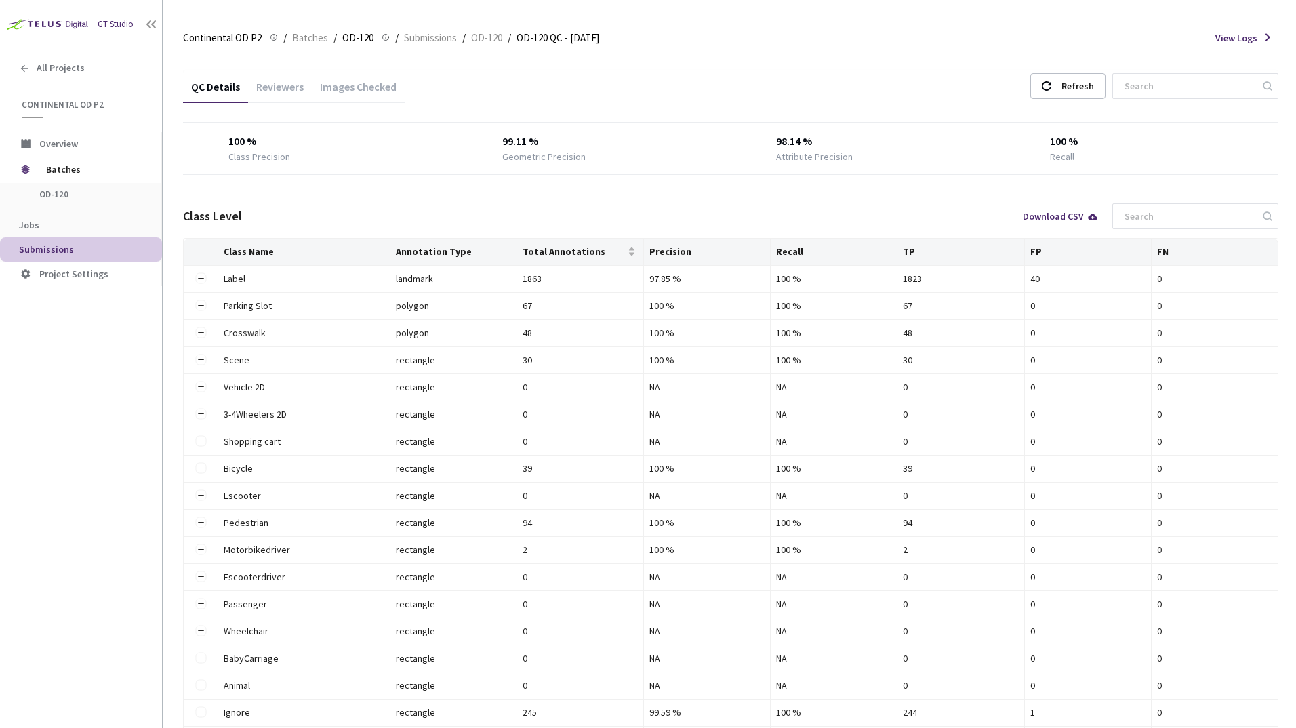
click at [333, 87] on div "Images Checked" at bounding box center [358, 91] width 93 height 23
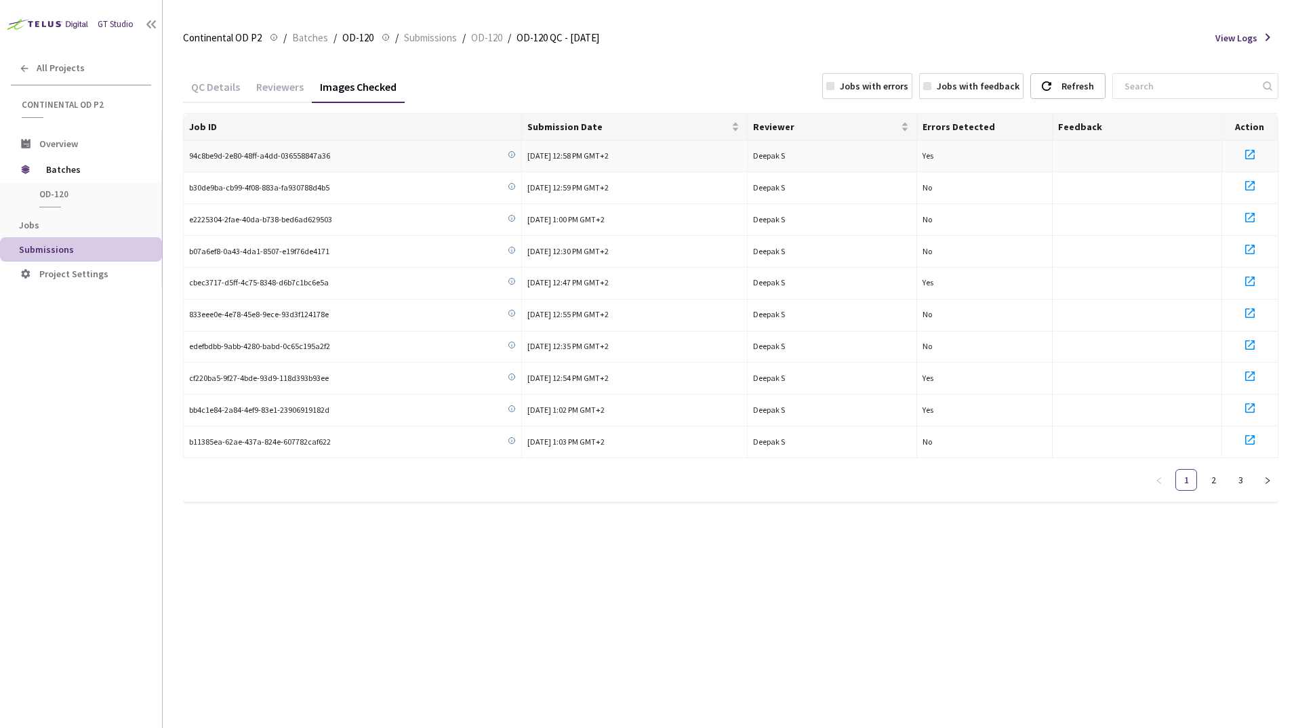
click at [1250, 154] on icon at bounding box center [1249, 154] width 9 height 9
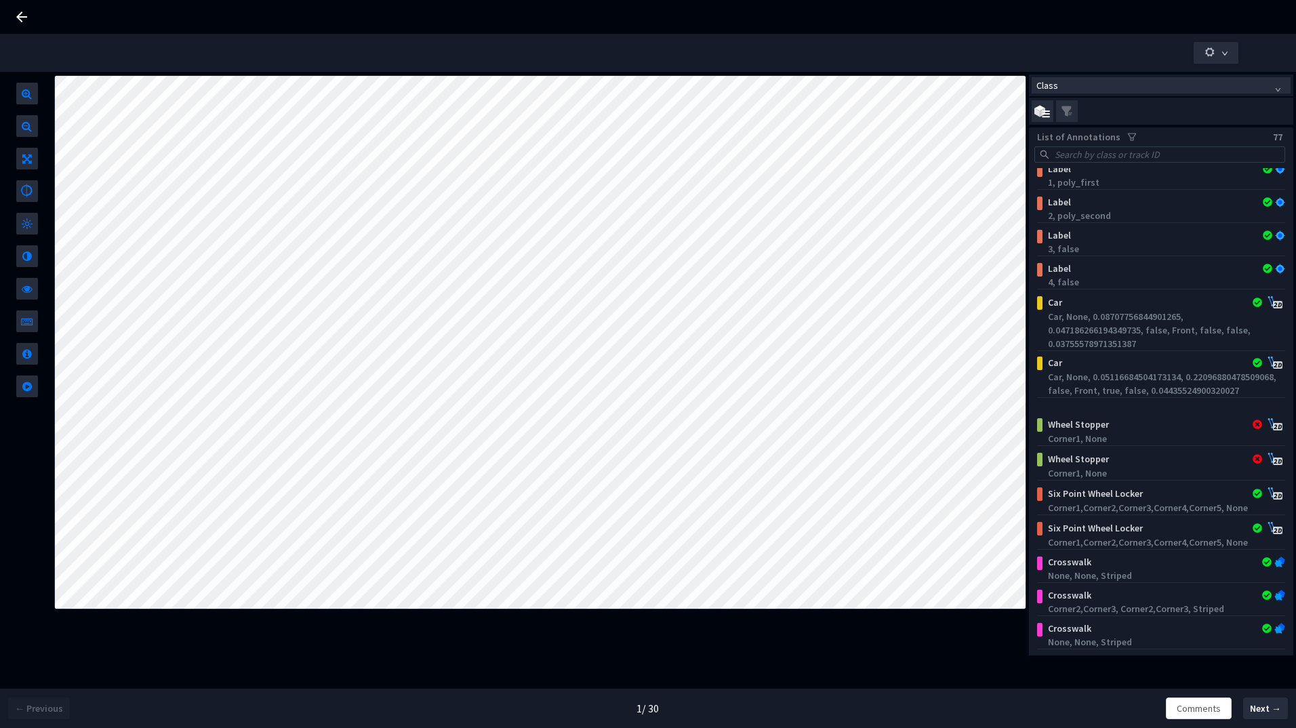
scroll to position [1762, 0]
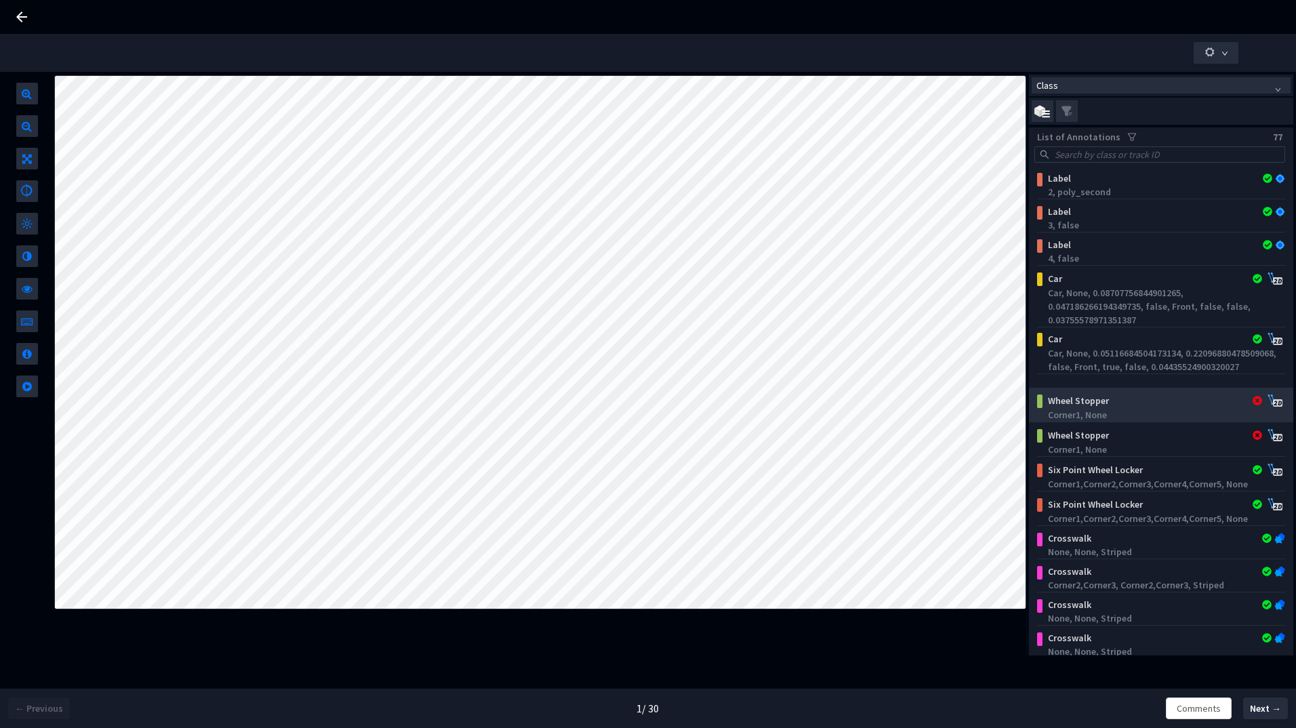
click at [1103, 400] on div "Wheel Stopper" at bounding box center [1139, 401] width 195 height 14
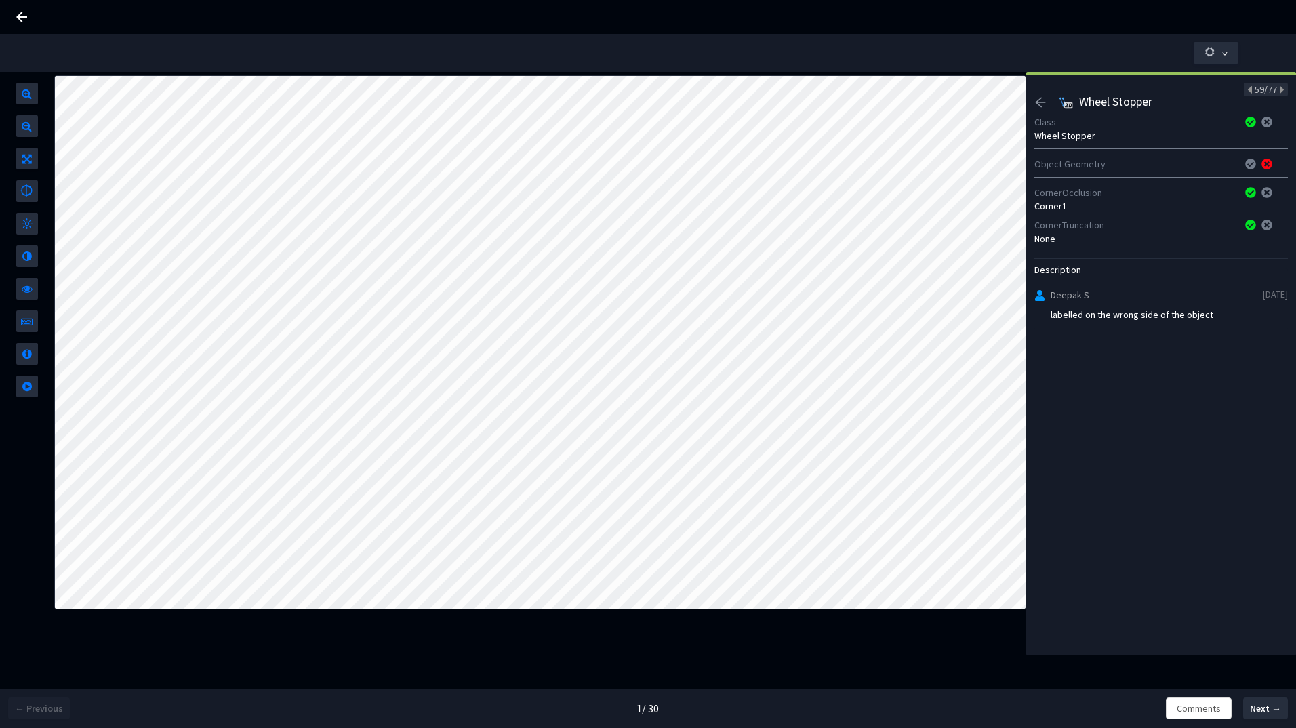
click at [1040, 106] on icon "arrow-left" at bounding box center [1040, 102] width 10 height 9
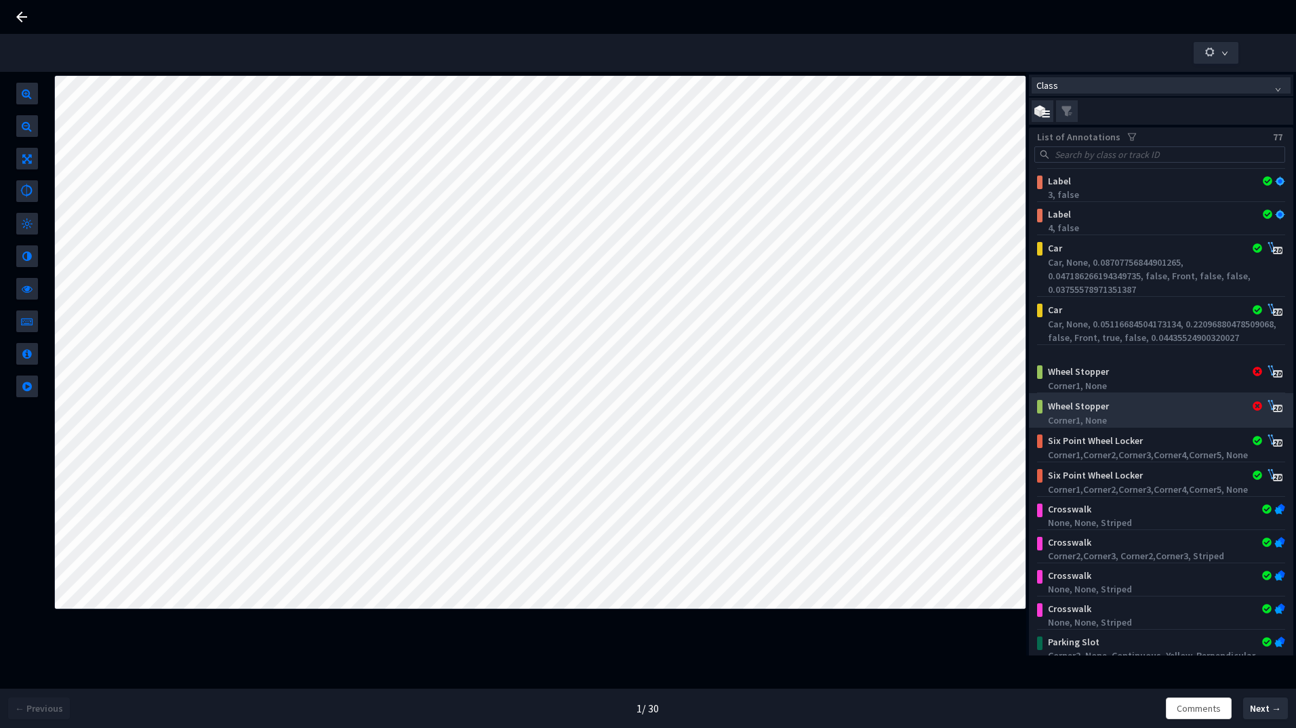
scroll to position [1820, 0]
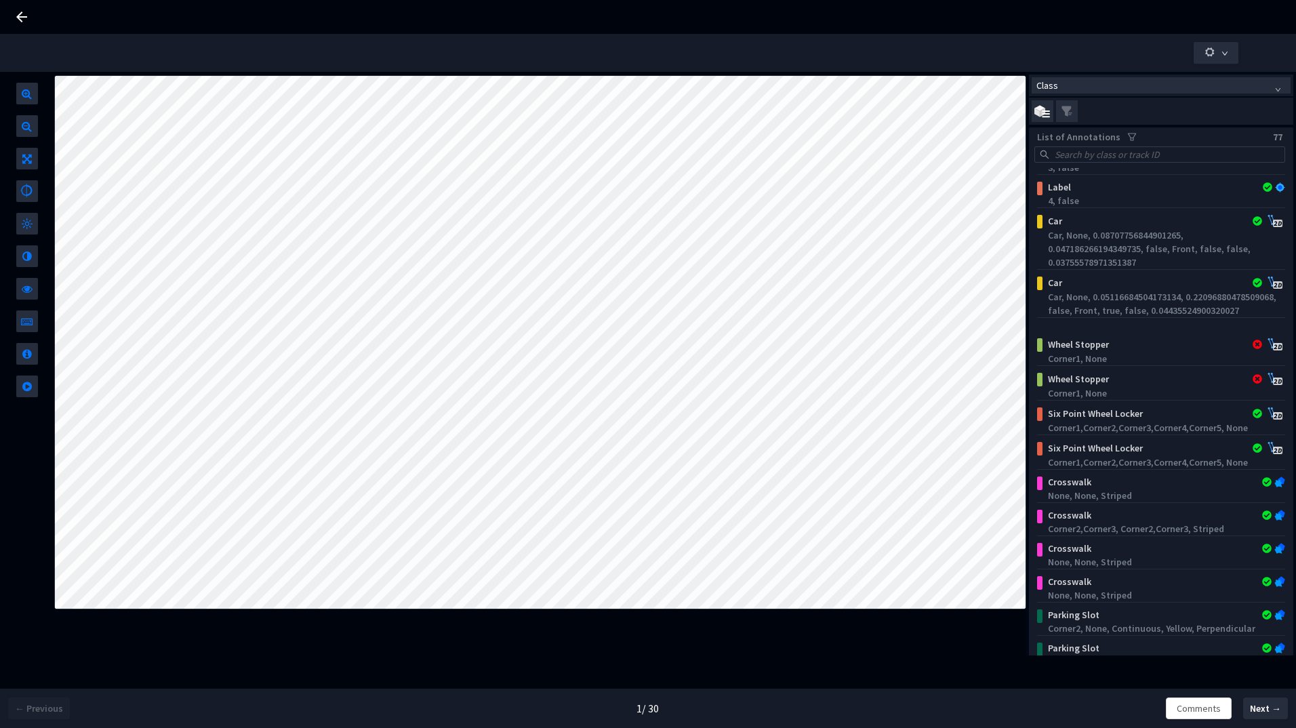
click at [25, 18] on icon at bounding box center [21, 17] width 11 height 11
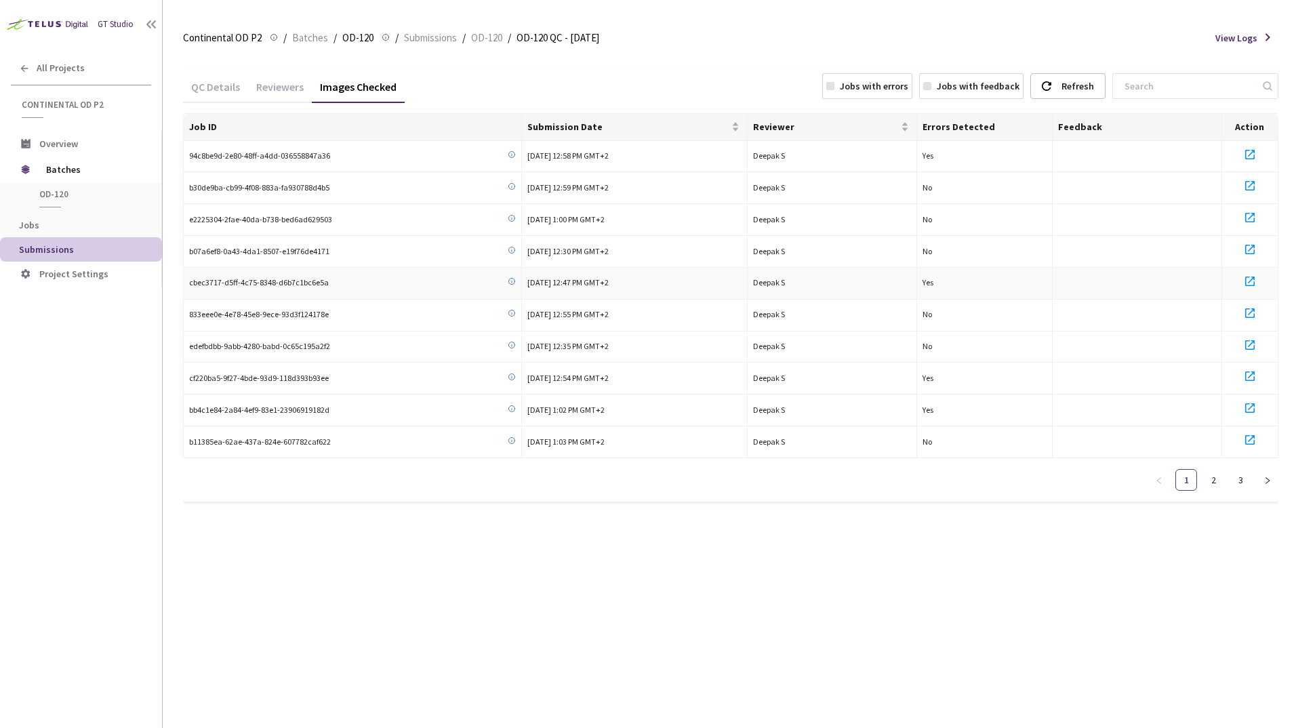
click at [1250, 280] on icon at bounding box center [1250, 281] width 16 height 16
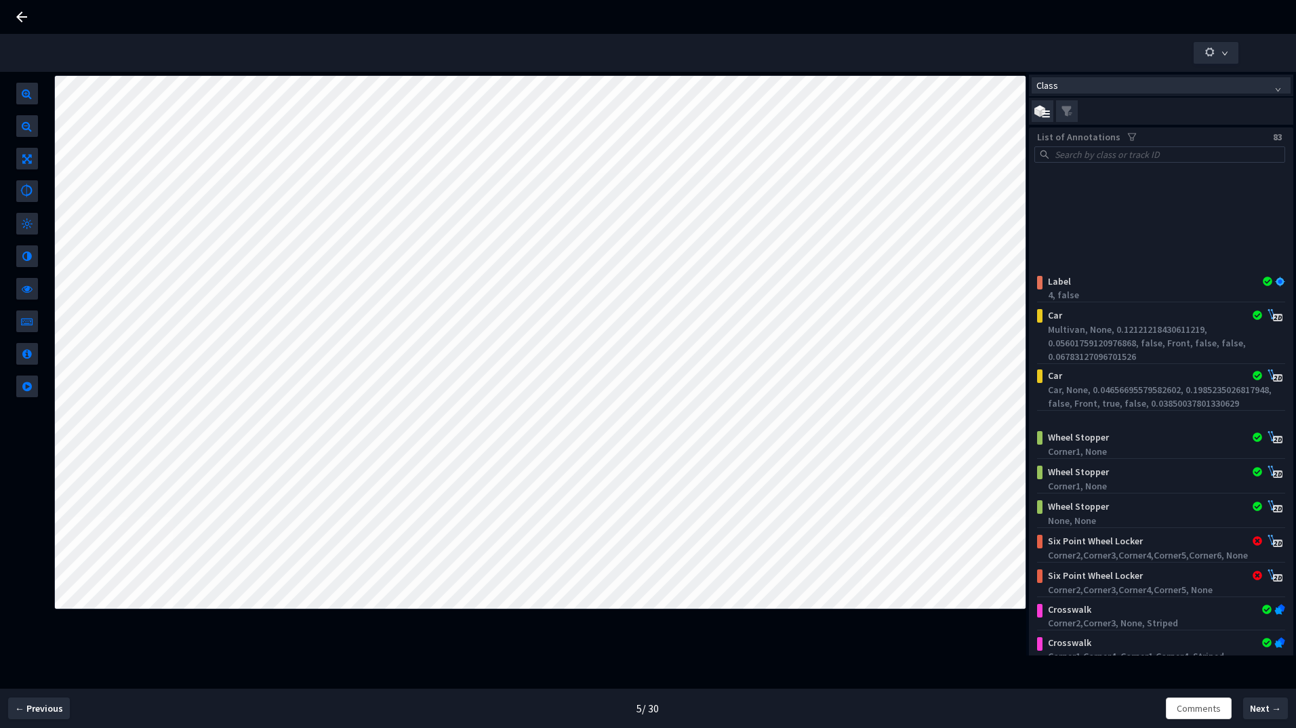
scroll to position [1830, 0]
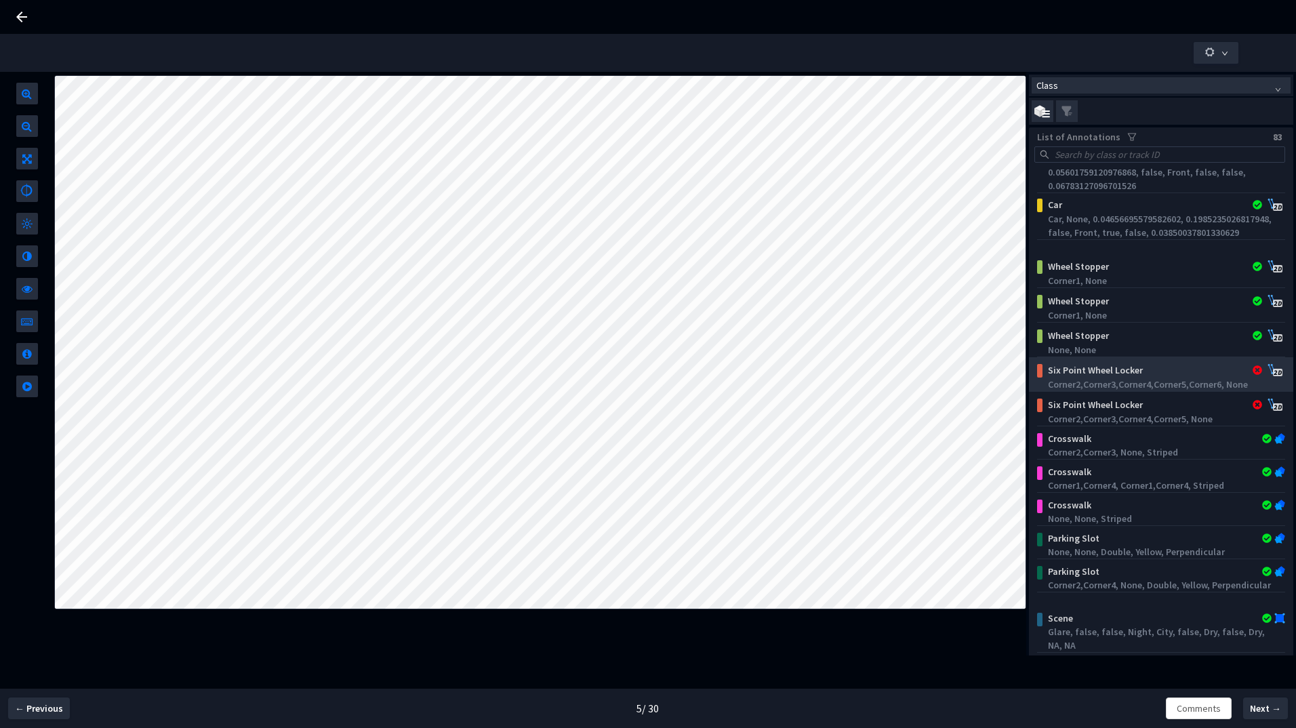
click at [1093, 365] on div "Six Point Wheel Locker" at bounding box center [1139, 370] width 195 height 14
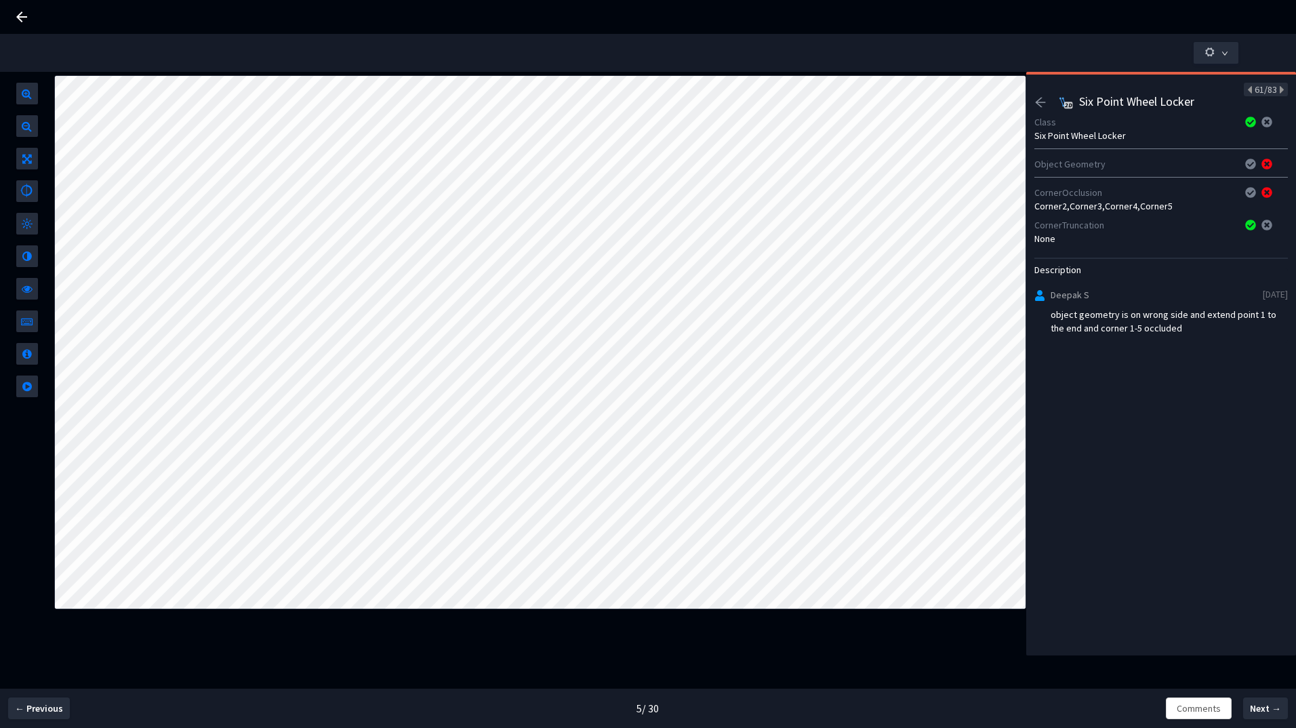
click at [22, 14] on icon at bounding box center [22, 17] width 16 height 16
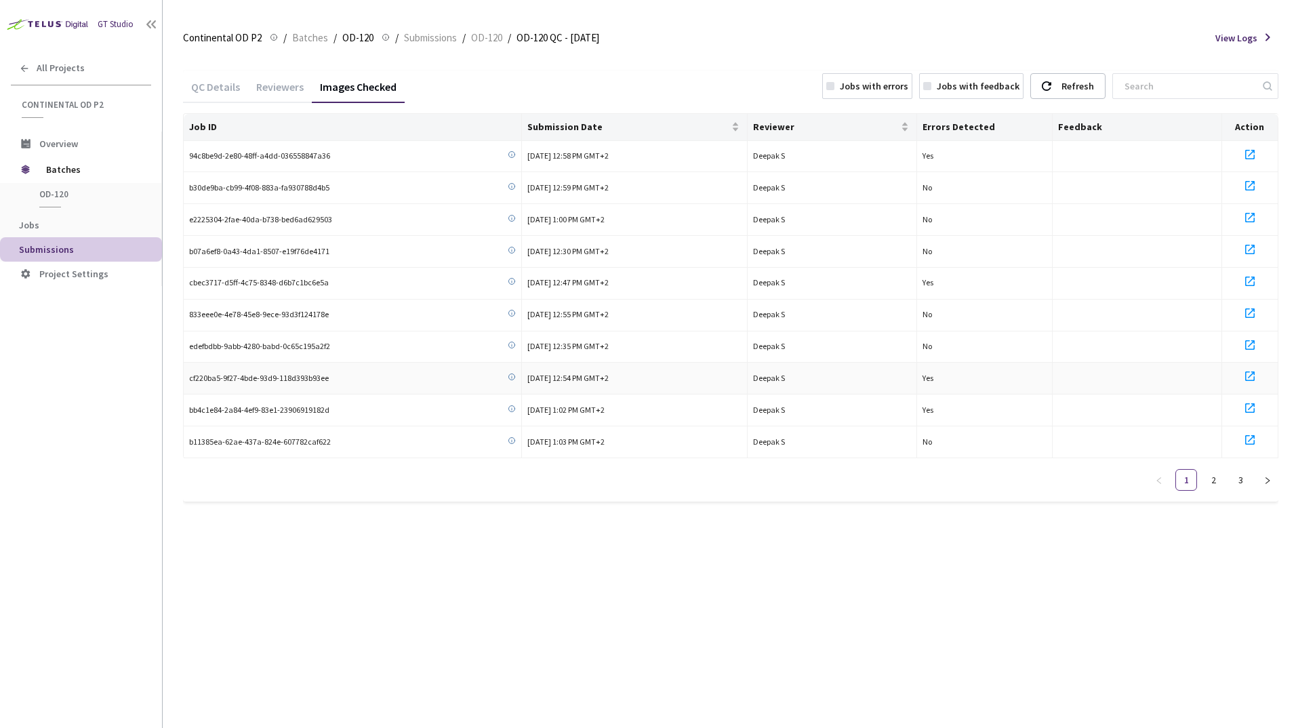
click at [1250, 375] on icon at bounding box center [1249, 375] width 9 height 9
click at [1250, 156] on icon at bounding box center [1250, 154] width 16 height 16
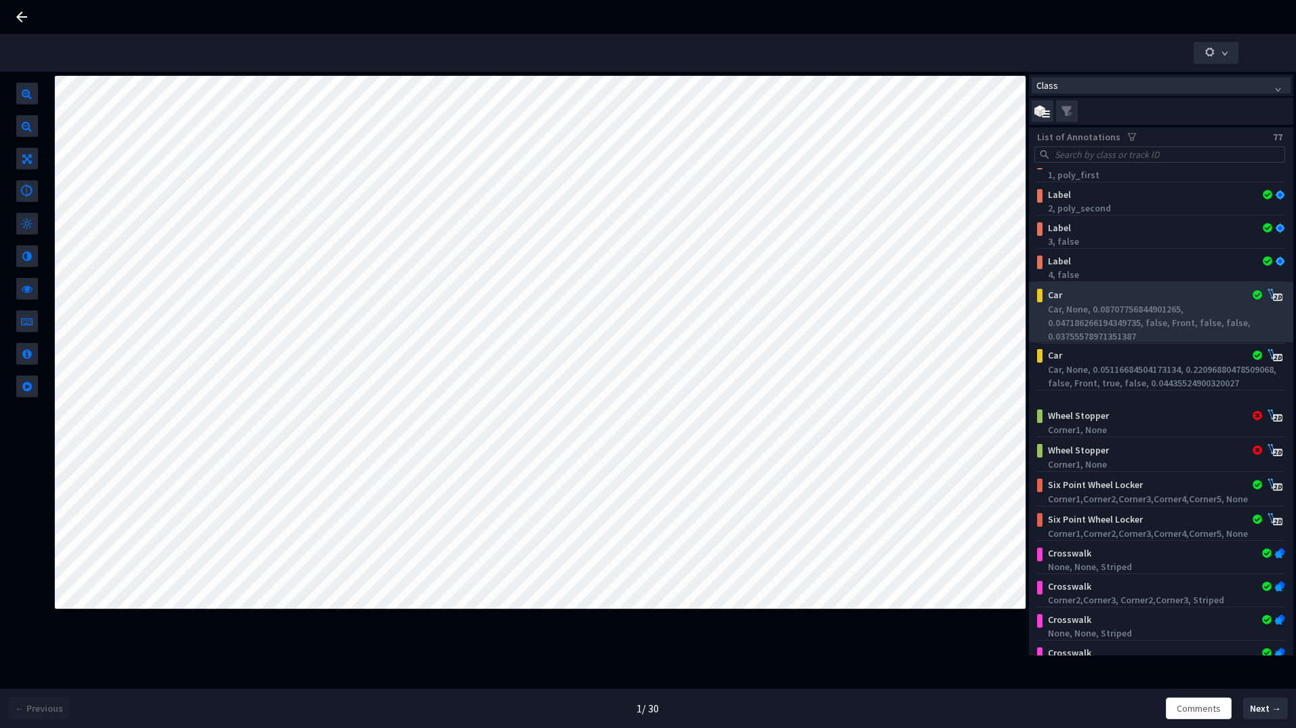
scroll to position [1817, 0]
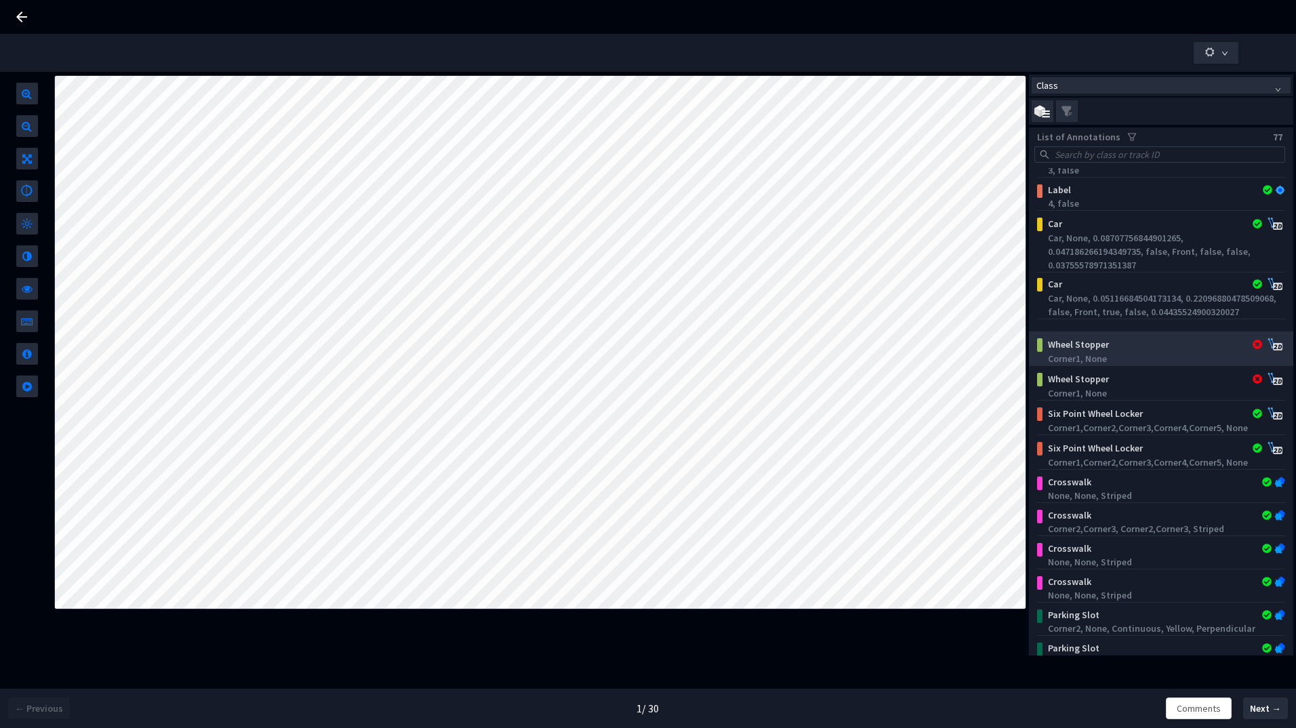
click at [1103, 349] on div "Wheel Stopper" at bounding box center [1139, 345] width 195 height 14
